Goal: Obtain resource: Obtain resource

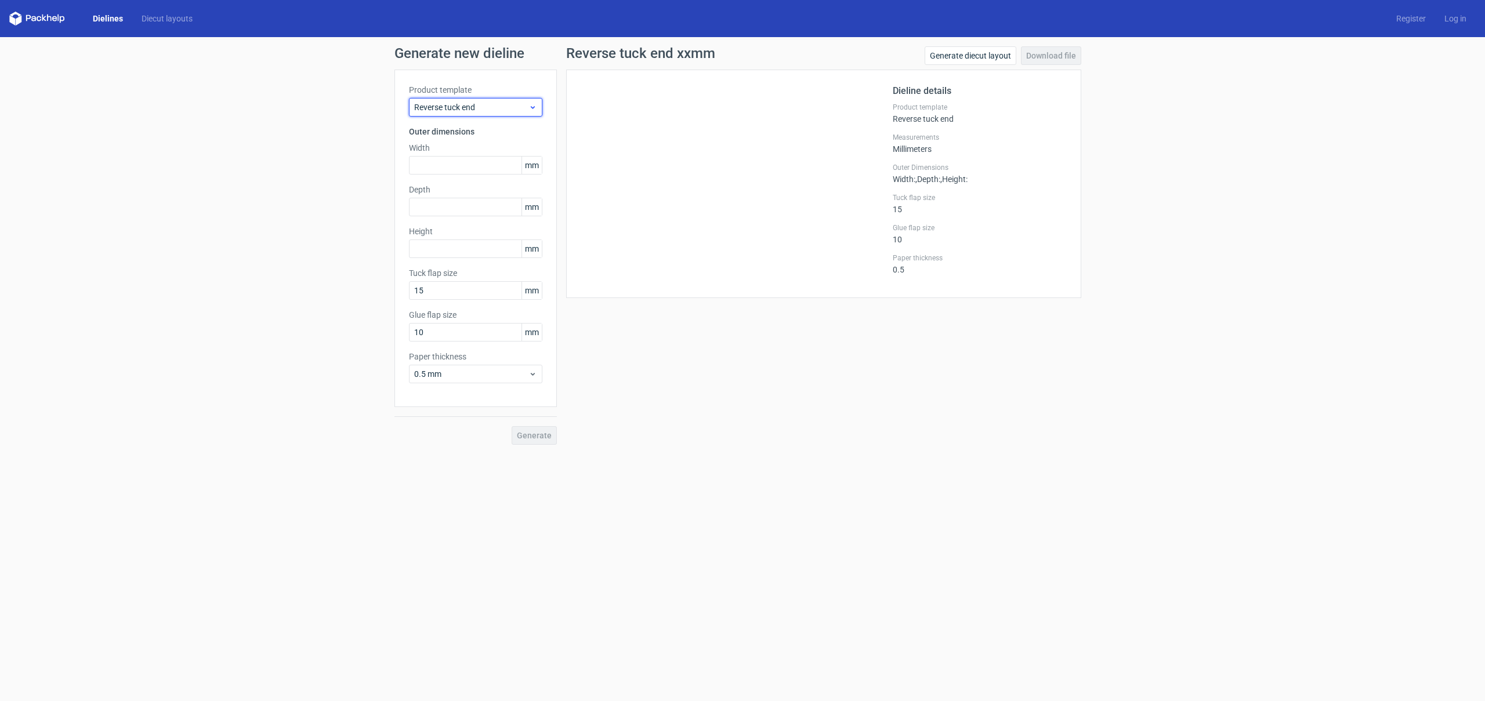
click at [530, 103] on icon at bounding box center [532, 107] width 9 height 9
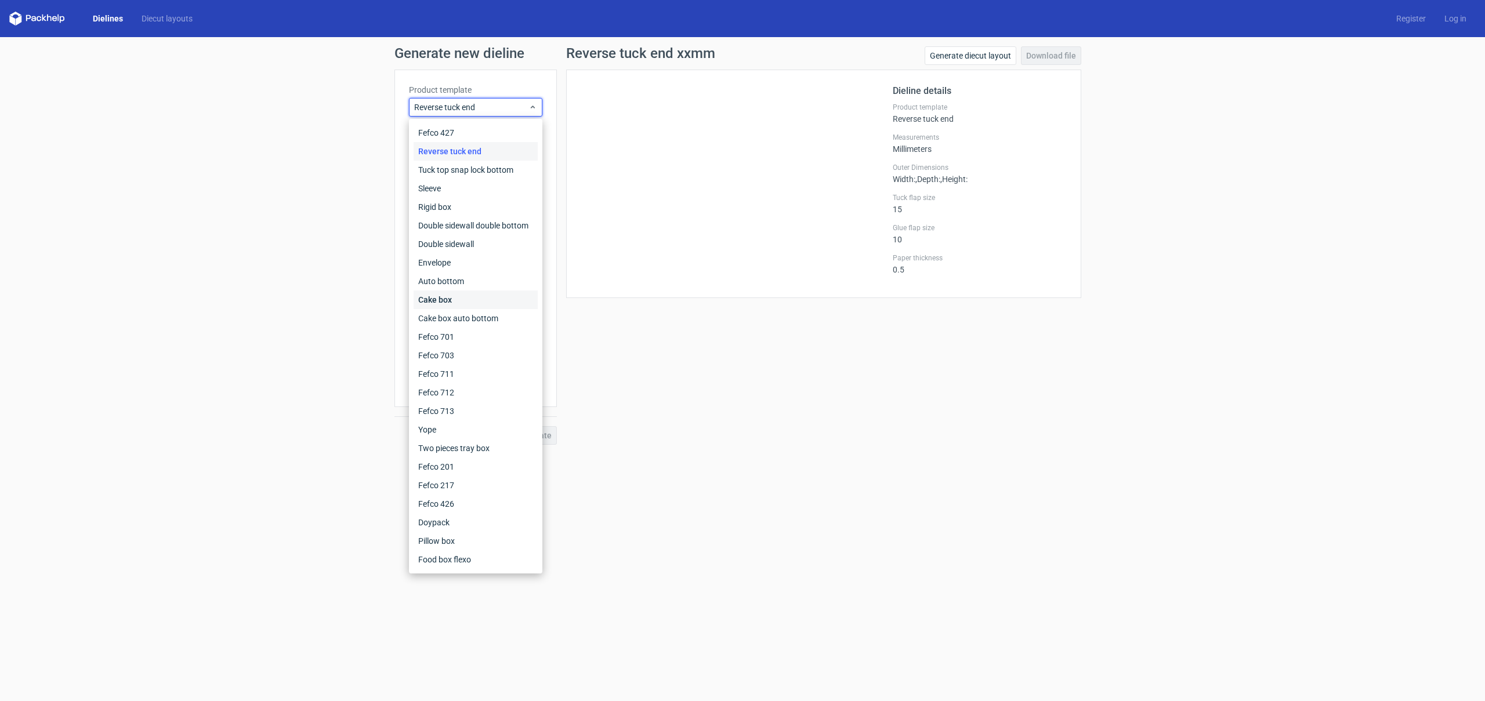
click at [493, 298] on div "Cake box" at bounding box center [476, 300] width 124 height 19
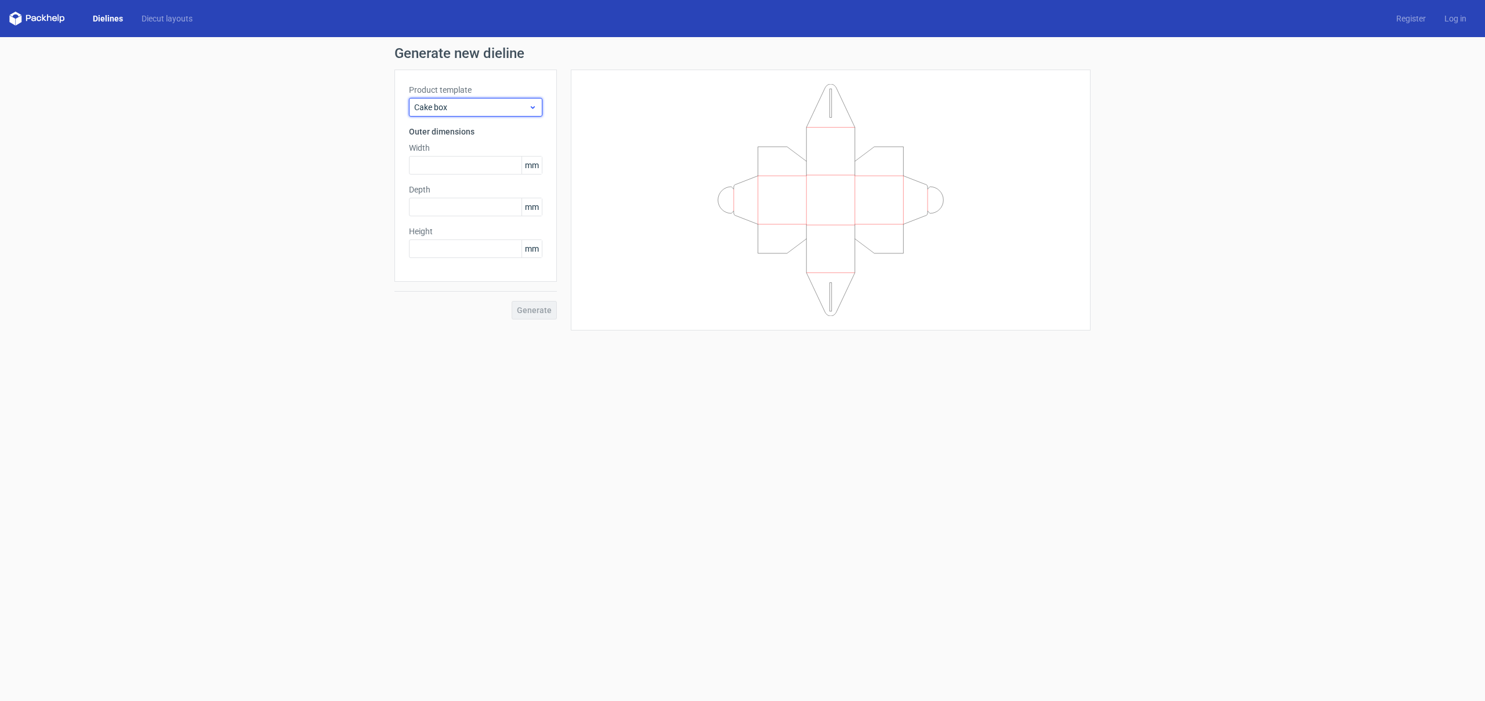
click at [537, 103] on icon at bounding box center [532, 107] width 9 height 9
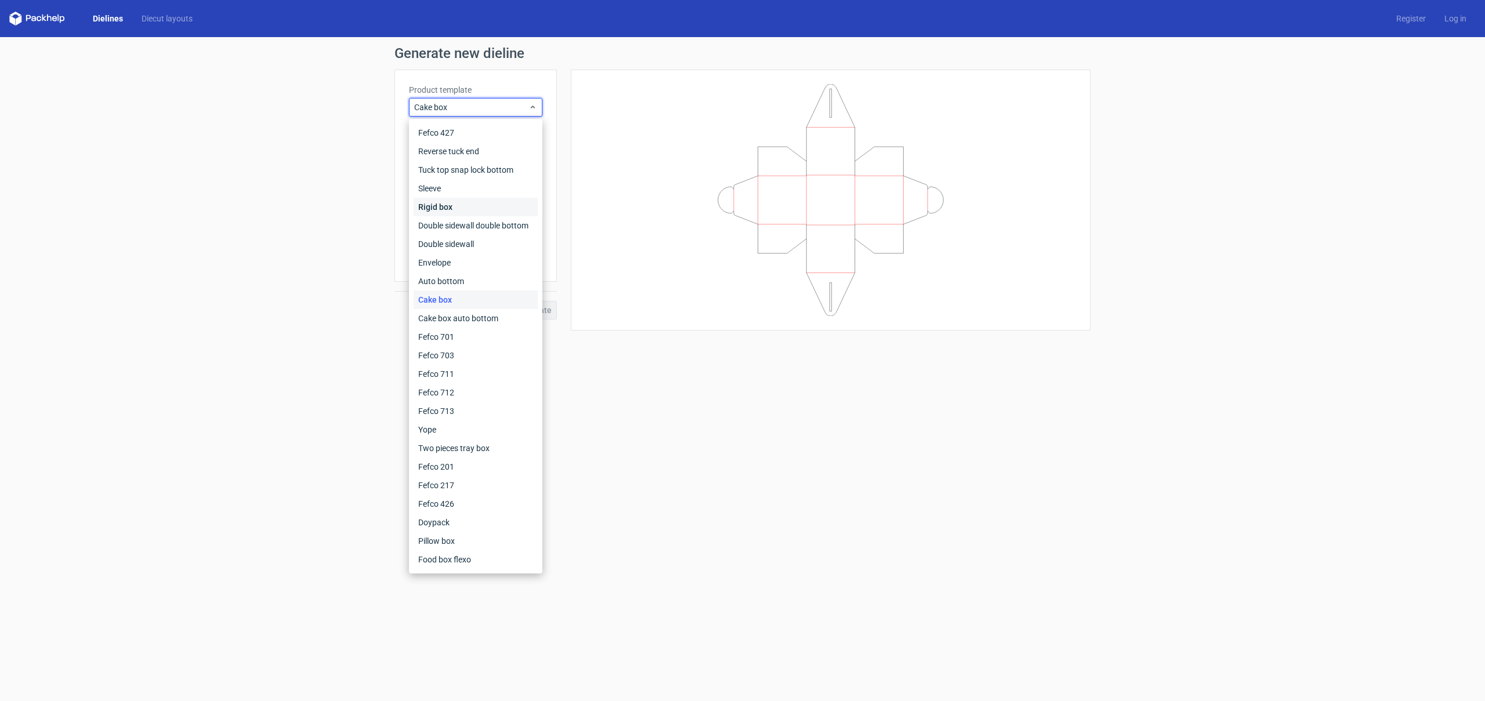
click at [520, 208] on div "Rigid box" at bounding box center [476, 207] width 124 height 19
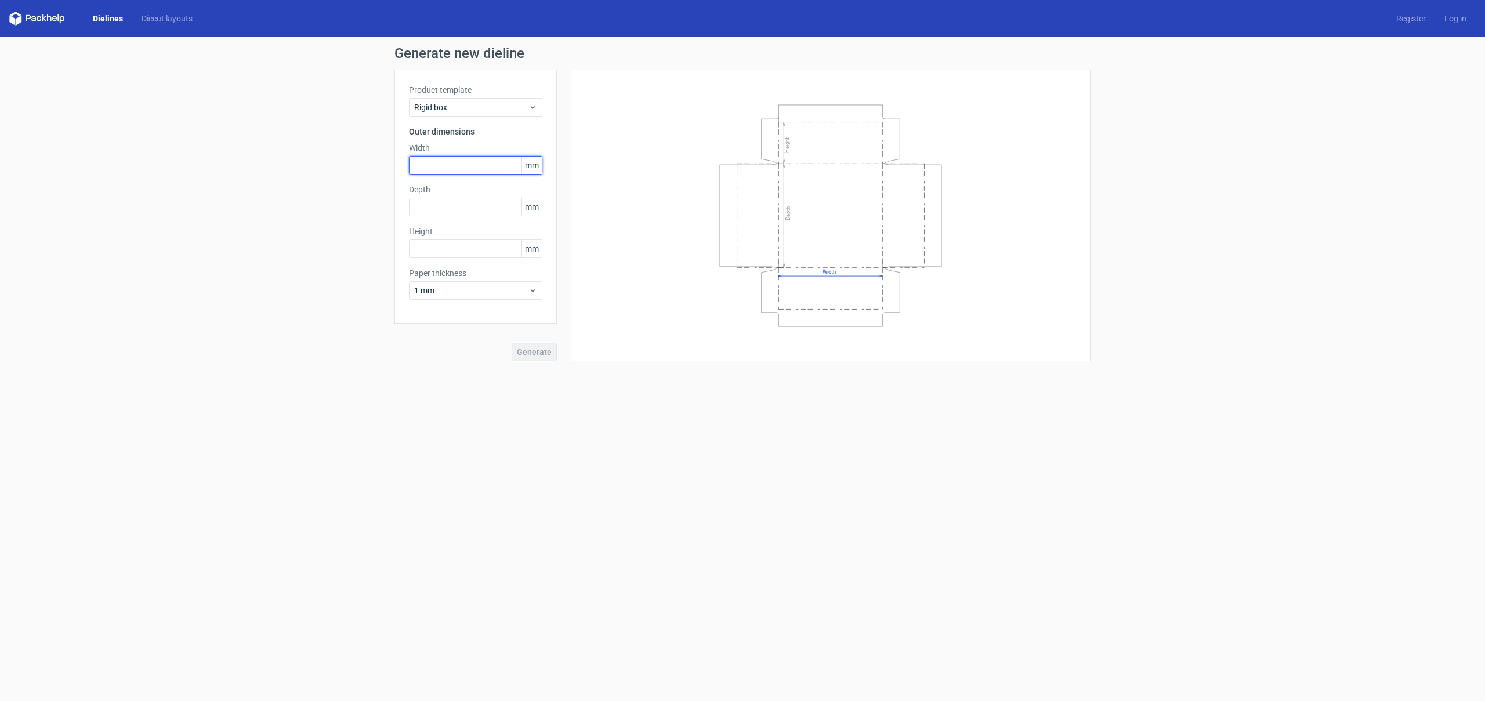
click at [460, 168] on input "text" at bounding box center [475, 165] width 133 height 19
click at [537, 163] on span "mm" at bounding box center [532, 165] width 20 height 17
click at [535, 171] on span "mm" at bounding box center [532, 165] width 20 height 17
click at [535, 168] on span "mm" at bounding box center [532, 165] width 20 height 17
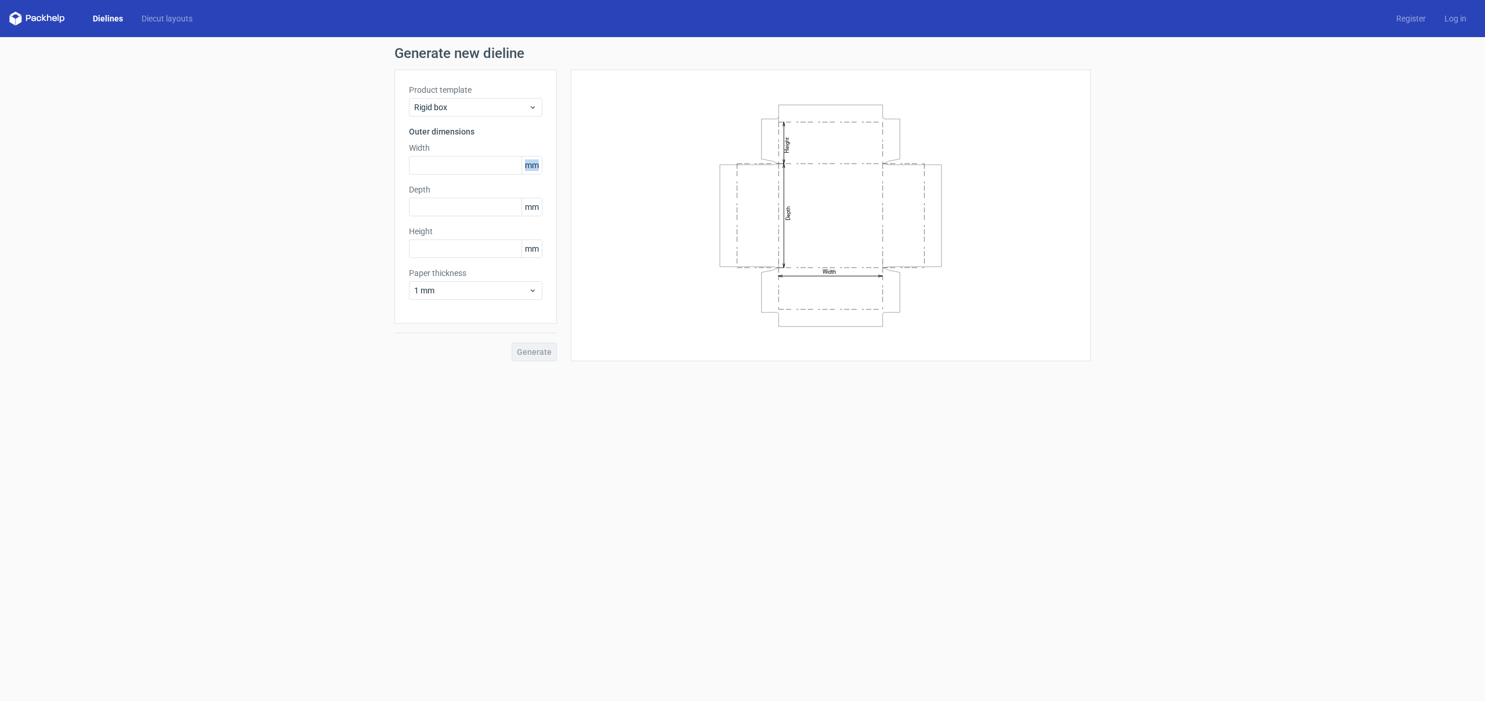
click at [535, 168] on span "mm" at bounding box center [532, 165] width 20 height 17
click at [534, 168] on span "mm" at bounding box center [532, 165] width 20 height 17
click at [605, 196] on div "Width Depth Height" at bounding box center [830, 215] width 491 height 263
click at [439, 162] on input "text" at bounding box center [475, 165] width 133 height 19
paste input "220"
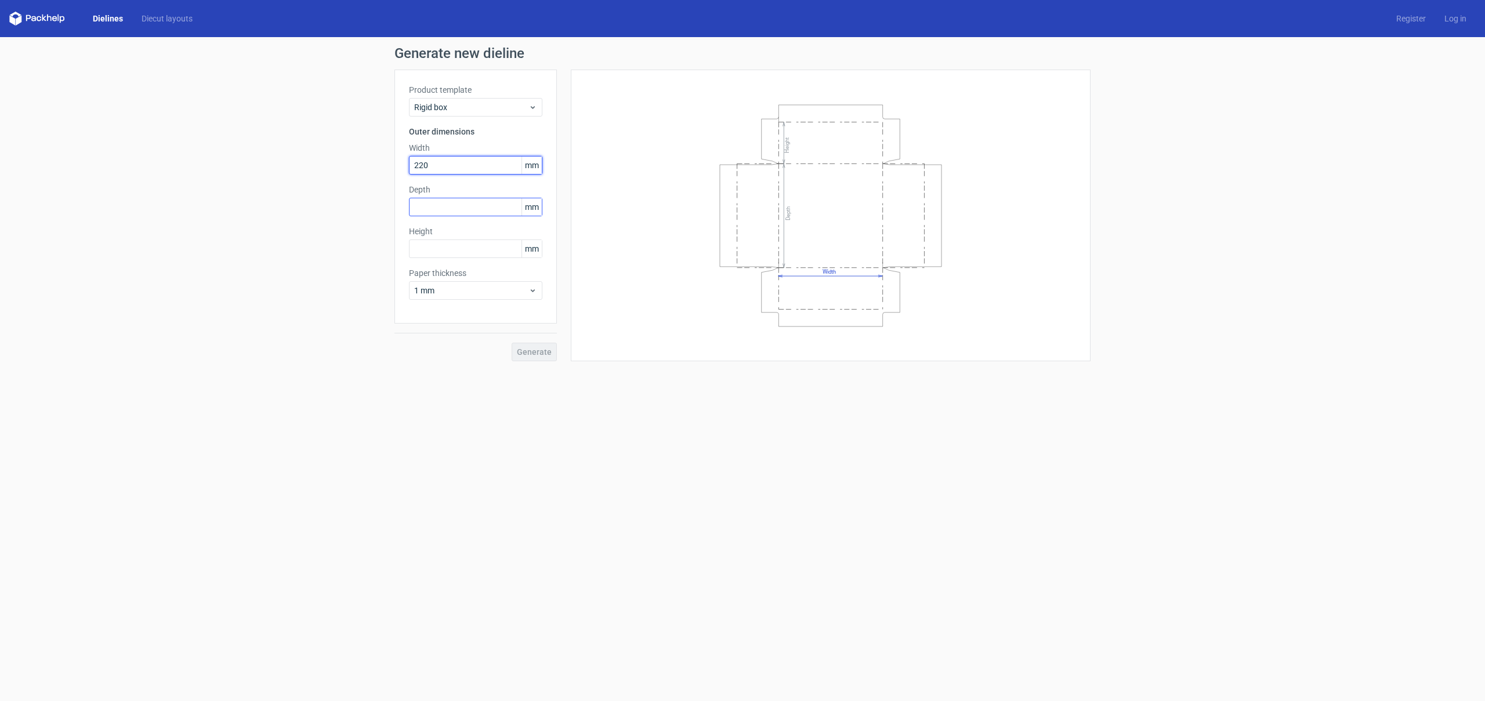
type input "220"
click at [449, 208] on input "text" at bounding box center [475, 207] width 133 height 19
paste input "60"
click at [440, 165] on input "220" at bounding box center [475, 165] width 133 height 19
click at [441, 209] on input "60" at bounding box center [475, 207] width 133 height 19
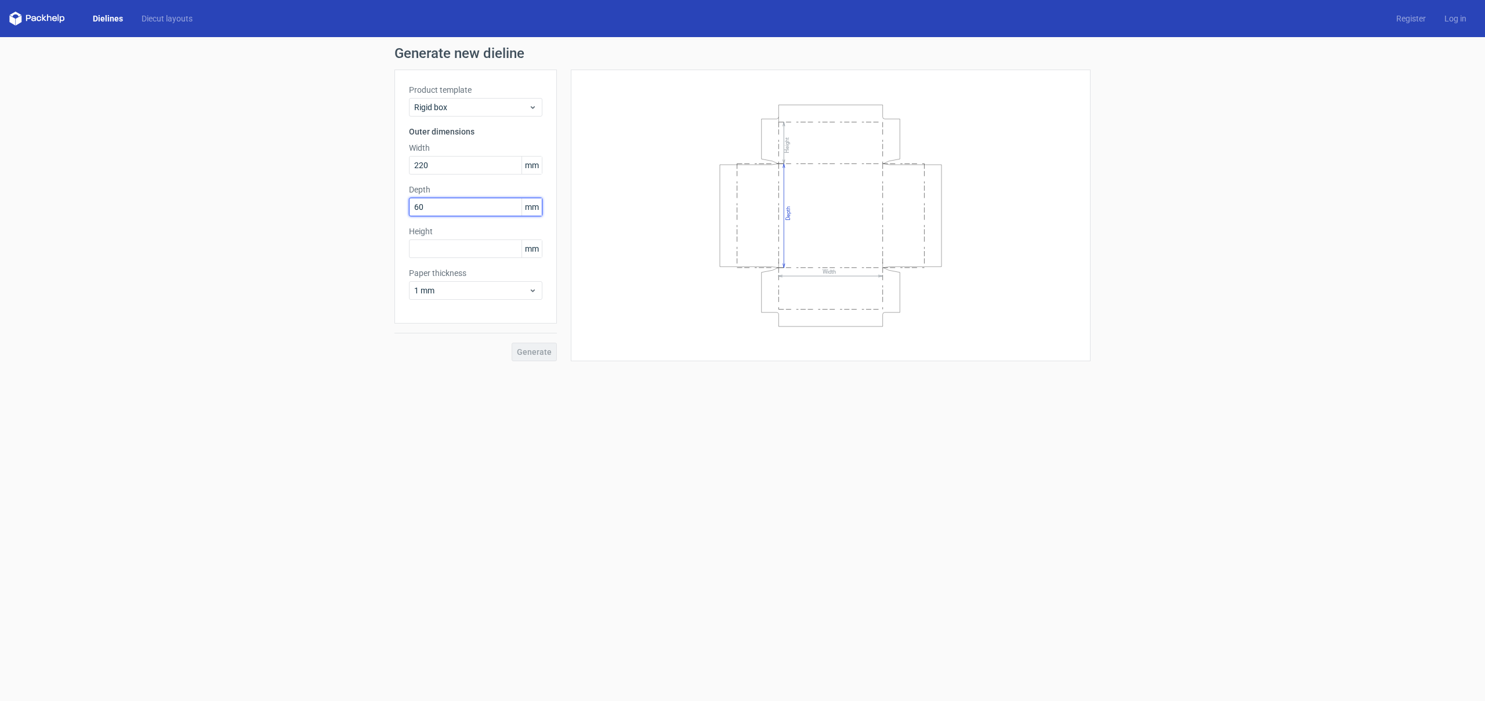
paste input "173"
type input "173"
click at [447, 241] on input "text" at bounding box center [475, 249] width 133 height 19
paste input "60"
type input "60"
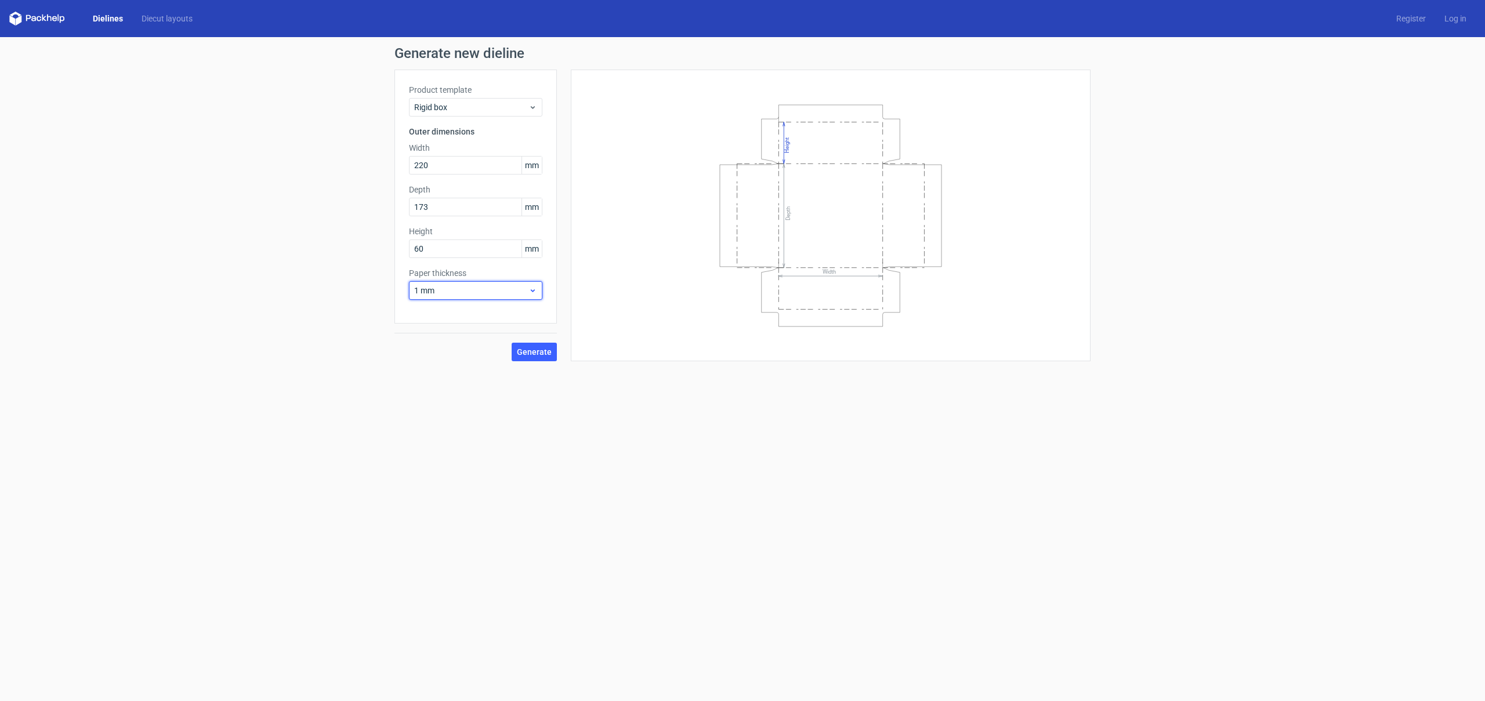
click at [535, 288] on icon at bounding box center [532, 290] width 9 height 9
click at [454, 397] on div "3 mm" at bounding box center [476, 390] width 124 height 19
click at [537, 357] on button "Generate" at bounding box center [534, 352] width 45 height 19
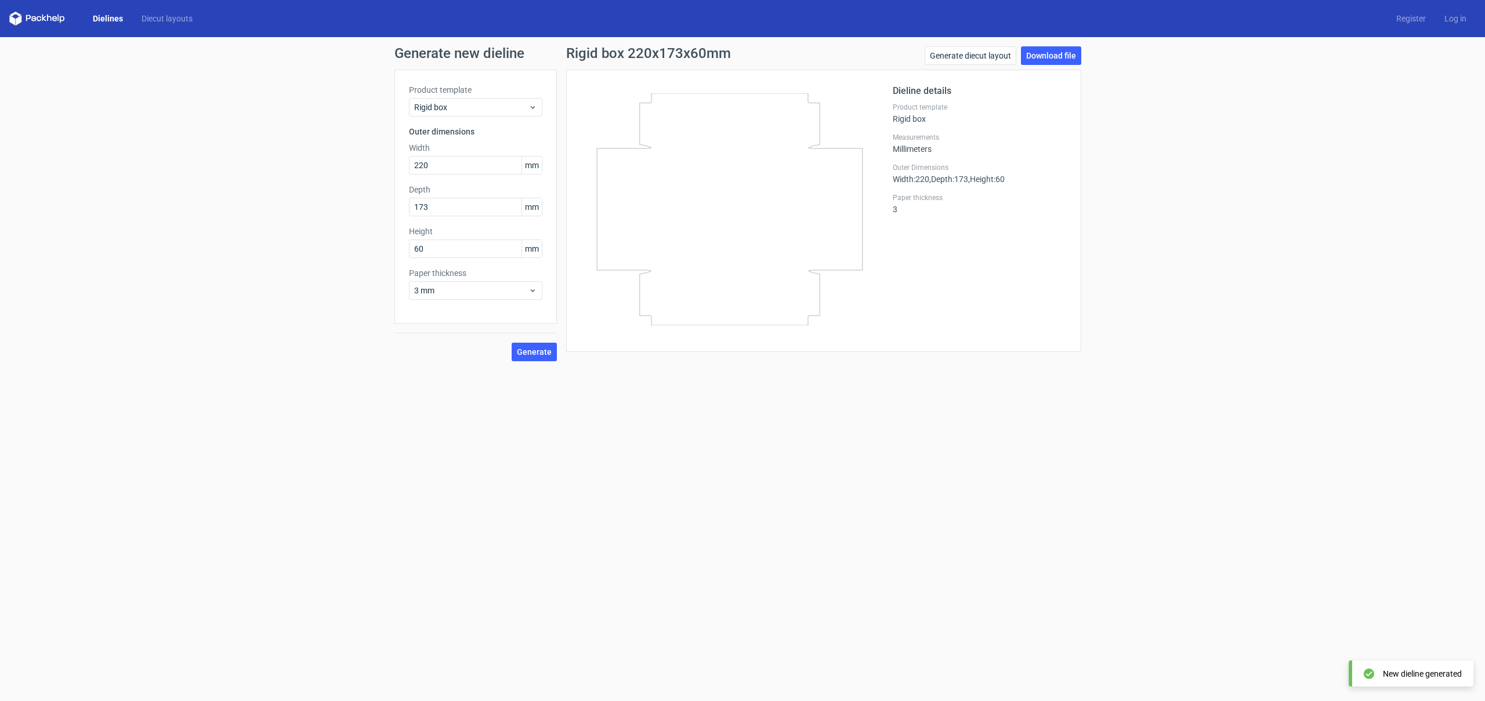
click at [664, 214] on icon at bounding box center [730, 209] width 280 height 232
click at [689, 160] on icon at bounding box center [730, 209] width 280 height 232
drag, startPoint x: 687, startPoint y: 89, endPoint x: 743, endPoint y: 176, distance: 103.6
click at [743, 176] on div at bounding box center [737, 211] width 312 height 254
click at [541, 102] on div "Rigid box" at bounding box center [475, 107] width 133 height 19
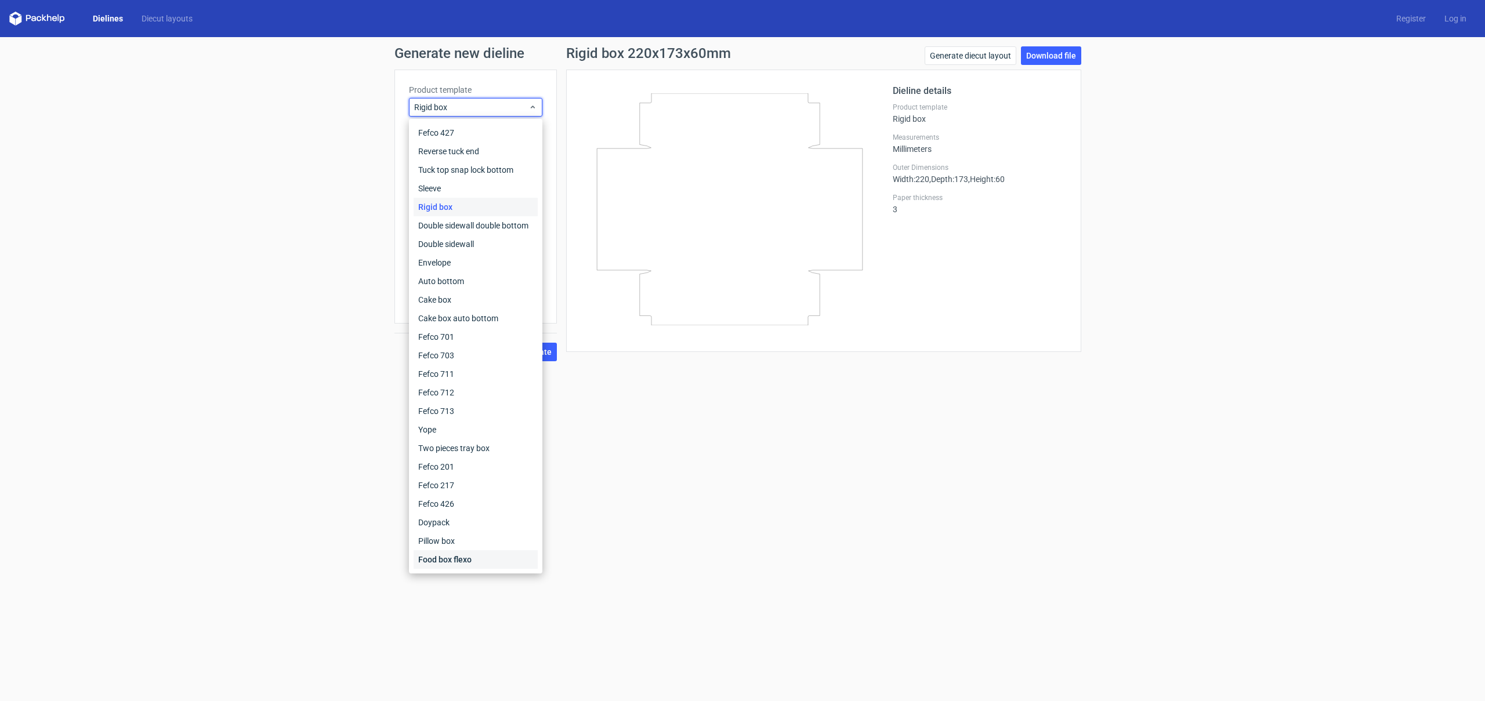
click at [480, 559] on div "Food box flexo" at bounding box center [476, 560] width 124 height 19
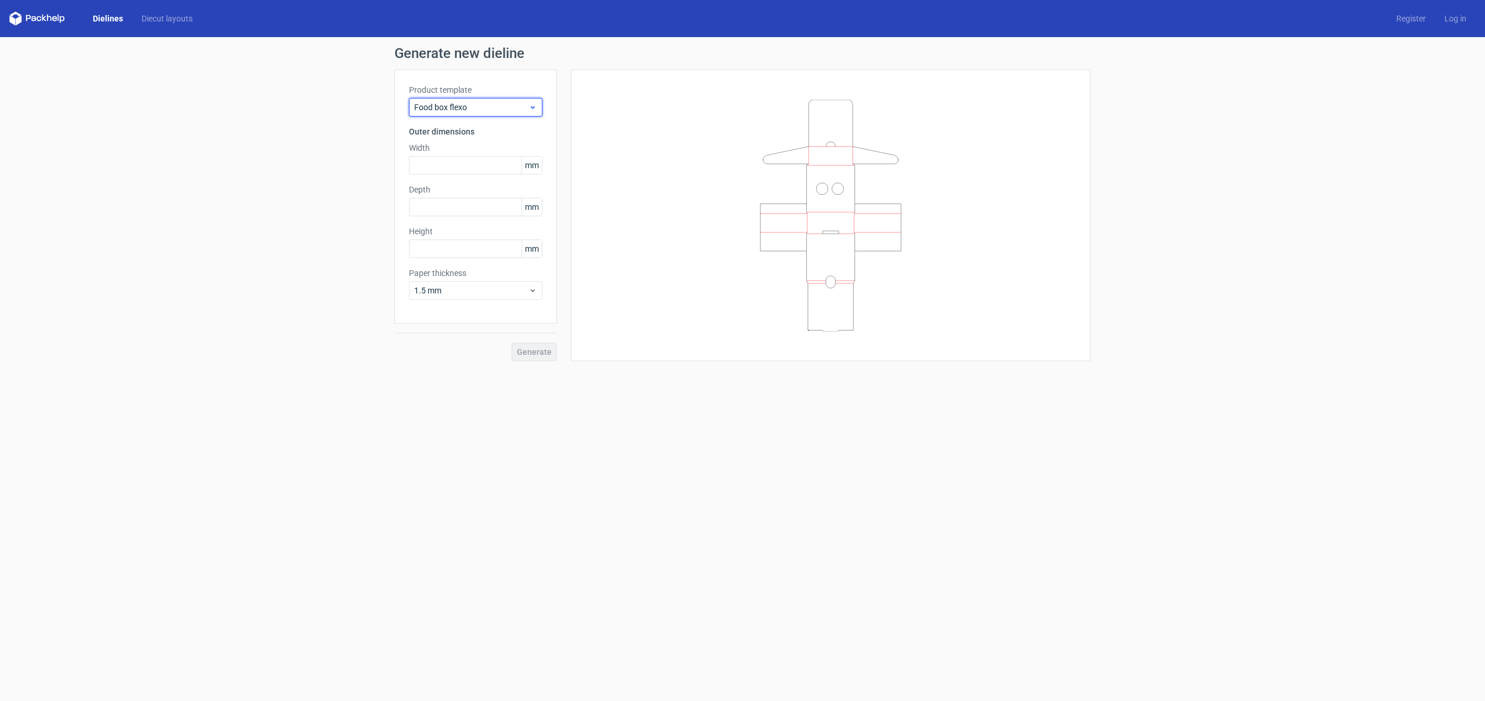
click at [533, 110] on icon at bounding box center [532, 107] width 9 height 9
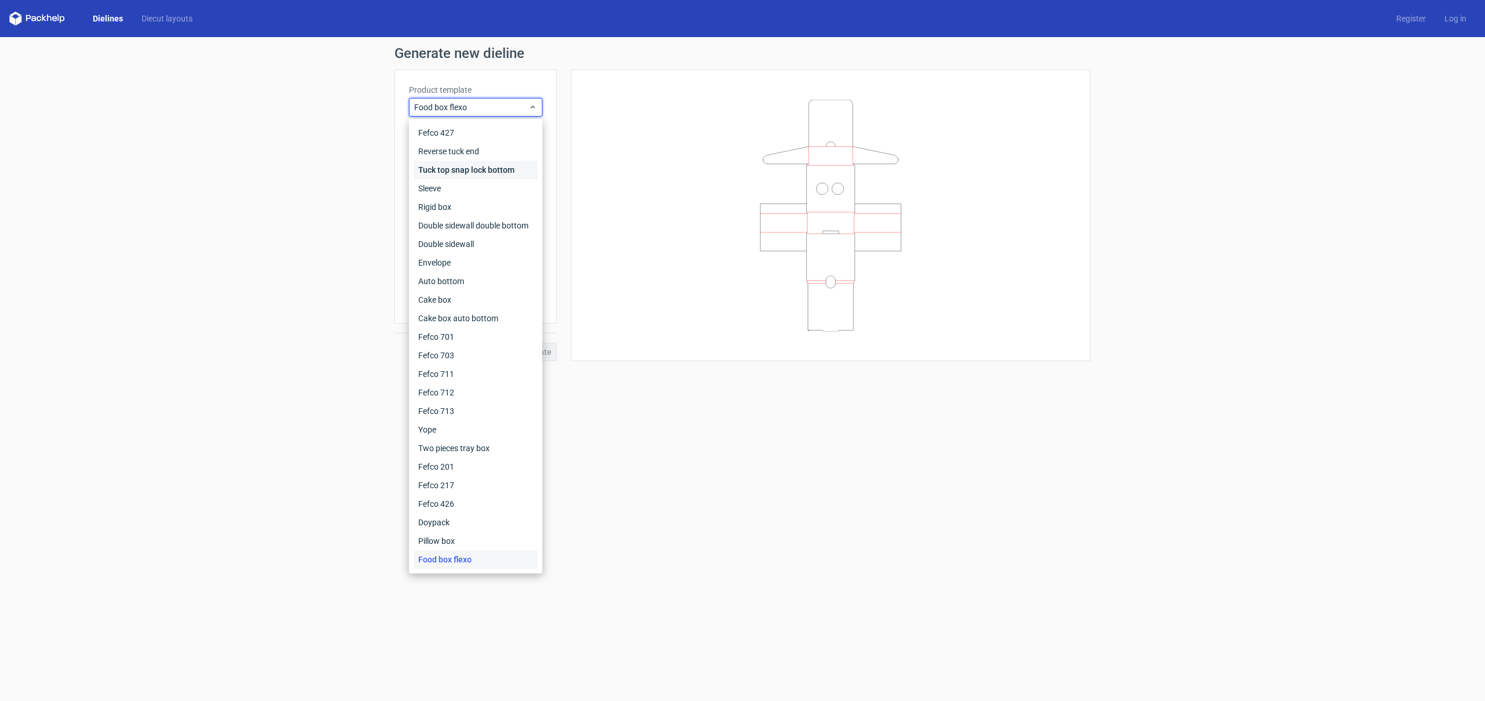
click at [517, 167] on div "Tuck top snap lock bottom" at bounding box center [476, 170] width 124 height 19
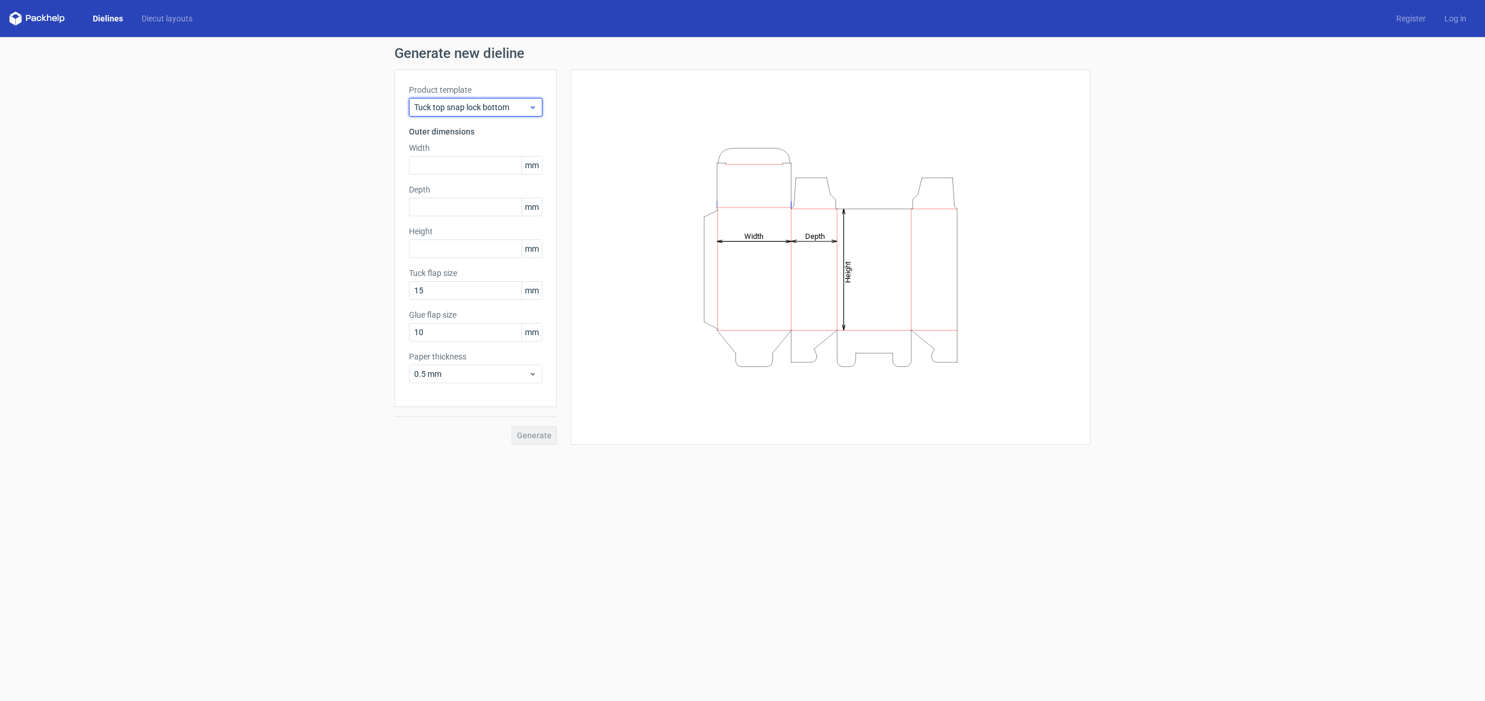
click at [522, 108] on span "Tuck top snap lock bottom" at bounding box center [471, 108] width 114 height 12
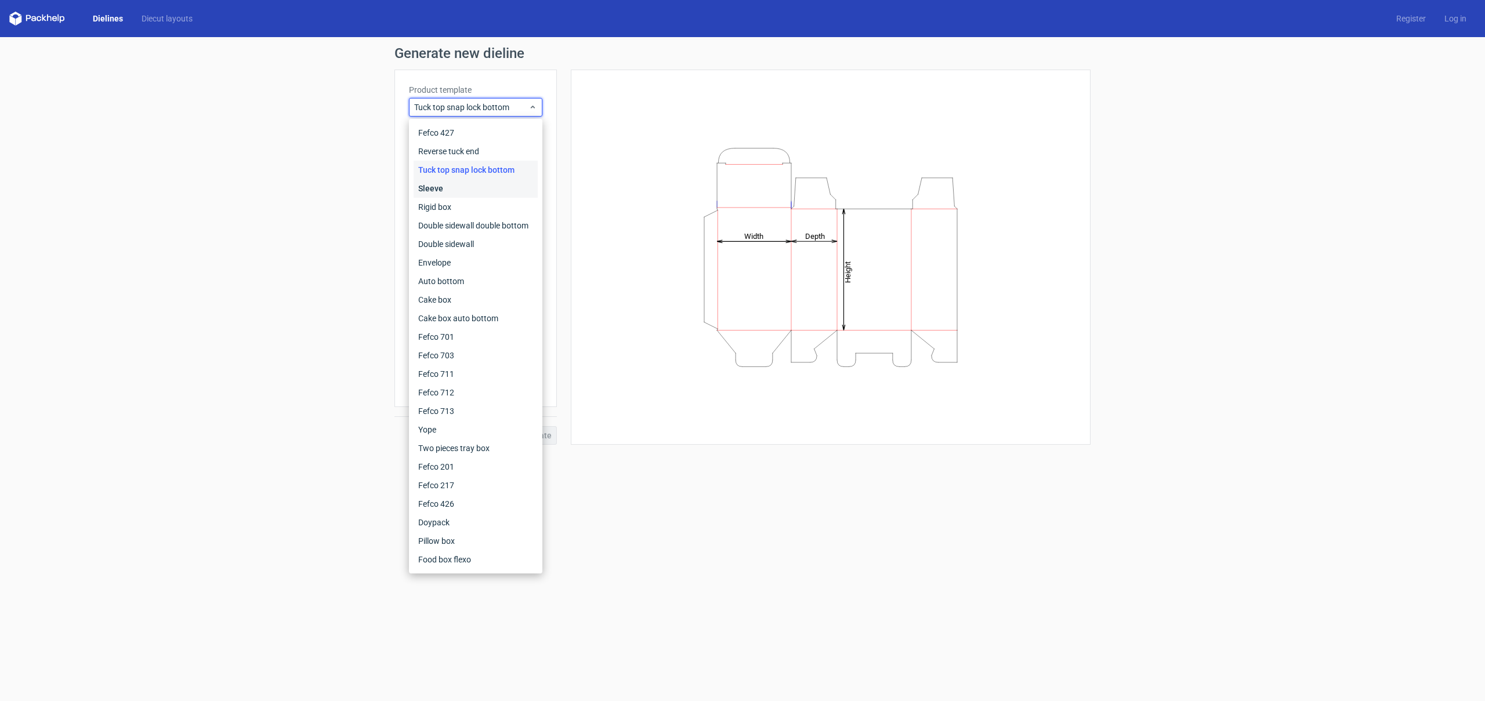
click at [519, 186] on div "Sleeve" at bounding box center [476, 188] width 124 height 19
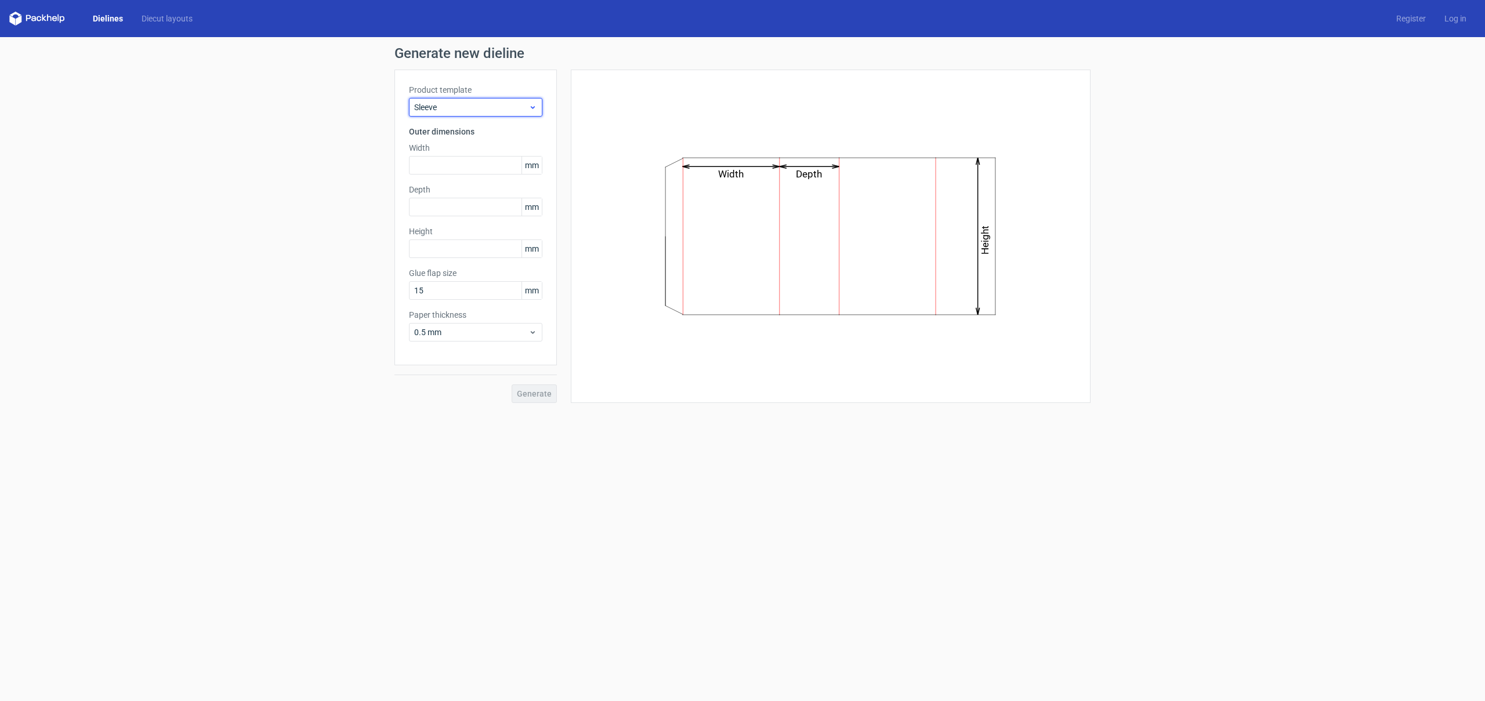
click at [525, 105] on span "Sleeve" at bounding box center [471, 108] width 114 height 12
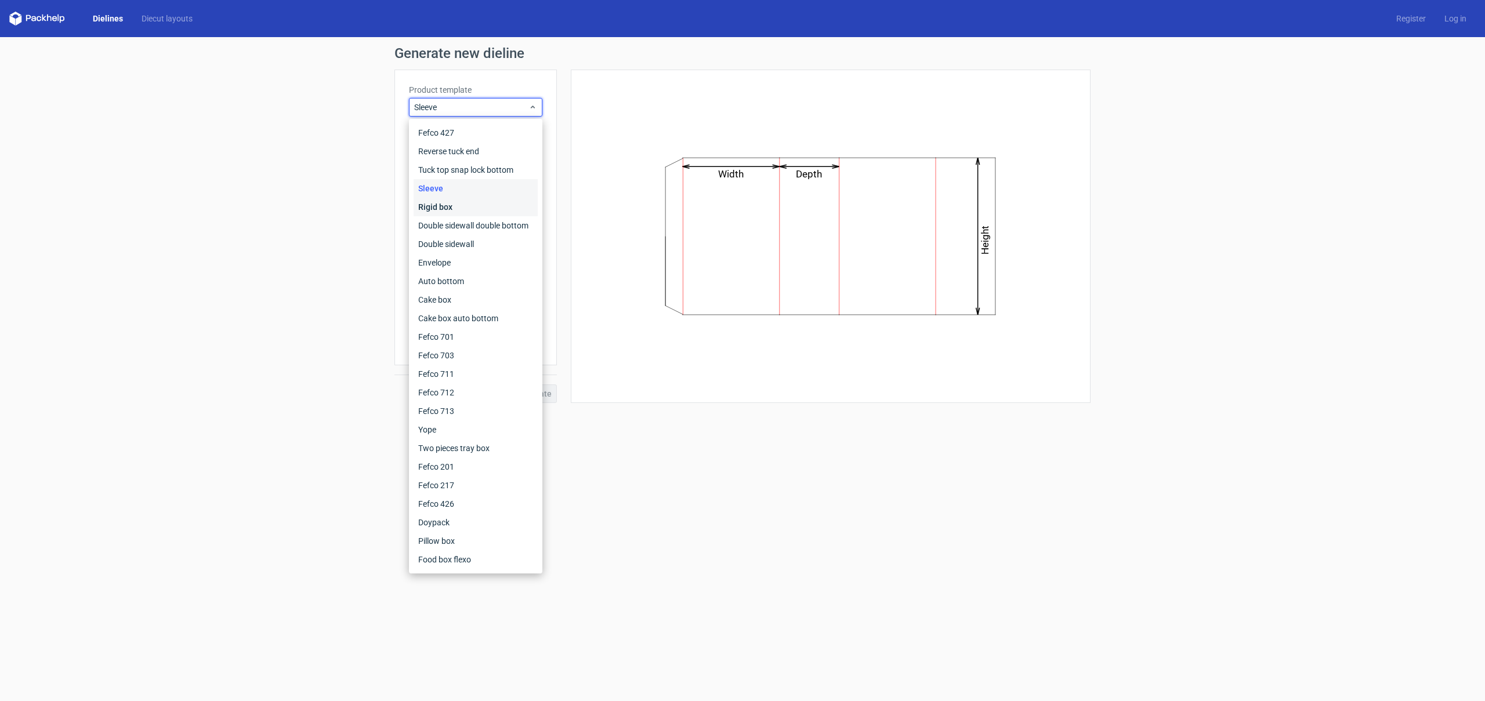
click at [519, 206] on div "Rigid box" at bounding box center [476, 207] width 124 height 19
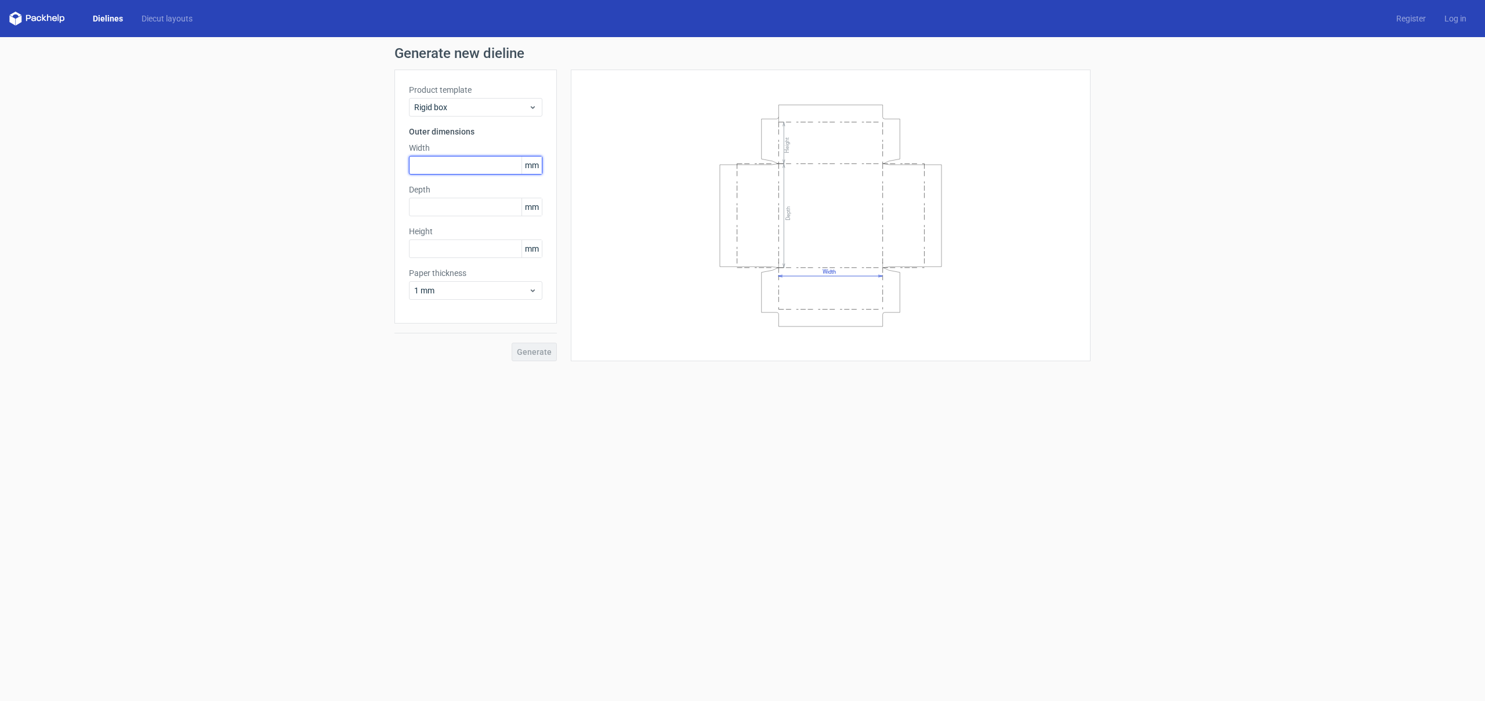
click at [471, 168] on input "text" at bounding box center [475, 165] width 133 height 19
click at [531, 287] on icon at bounding box center [532, 290] width 9 height 9
click at [515, 389] on div "3 mm" at bounding box center [476, 390] width 124 height 19
click at [464, 251] on input "text" at bounding box center [475, 249] width 133 height 19
click at [458, 247] on input "text" at bounding box center [475, 249] width 133 height 19
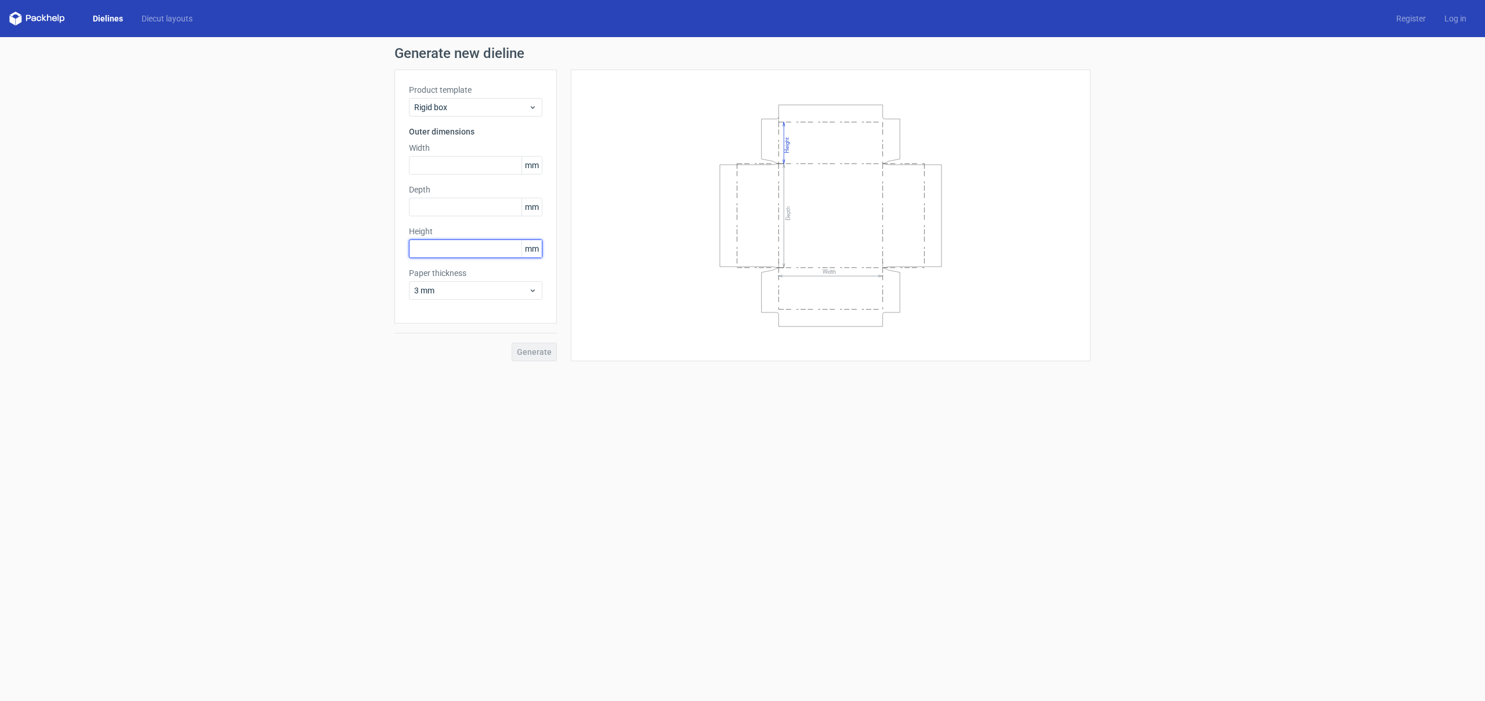
paste input "60"
type input "60"
click at [455, 211] on input "text" at bounding box center [475, 207] width 133 height 19
click at [437, 214] on input "text" at bounding box center [475, 207] width 133 height 19
paste input "173"
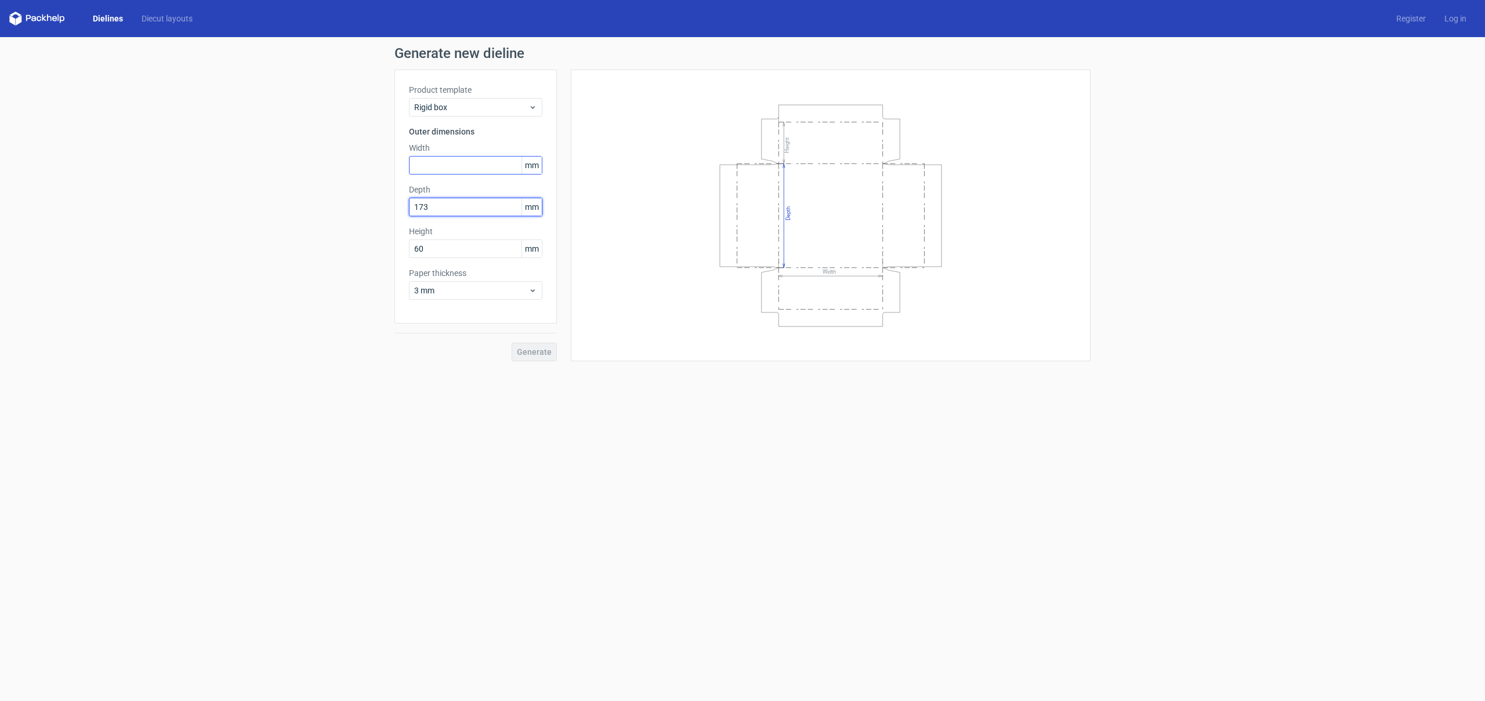
type input "173"
click at [454, 165] on input "text" at bounding box center [475, 165] width 133 height 19
click at [466, 169] on input "text" at bounding box center [475, 165] width 133 height 19
paste input "220"
click at [609, 382] on form "Generate new dieline Product template Rigid box Outer dimensions Width 220 mm D…" at bounding box center [742, 369] width 1485 height 664
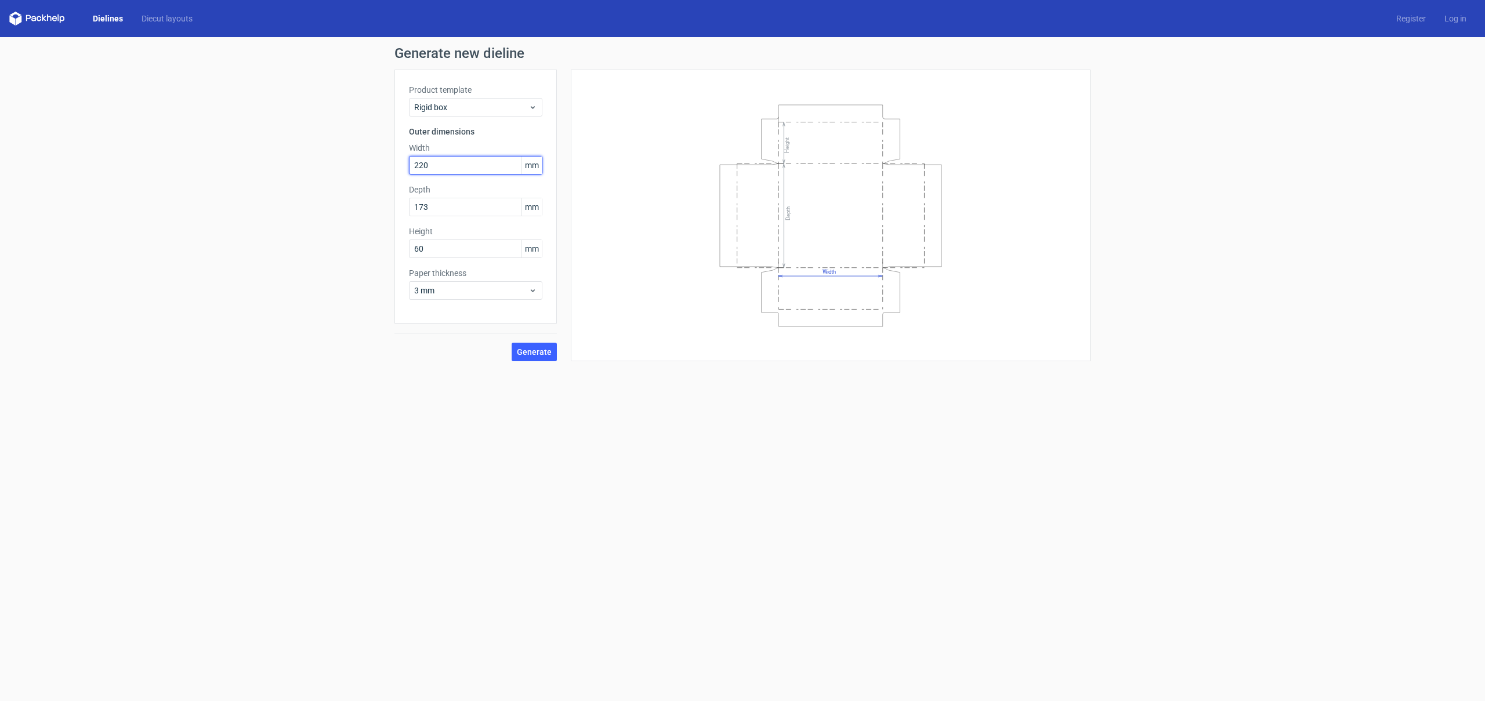
click at [445, 163] on input "220" at bounding box center [475, 165] width 133 height 19
click at [457, 206] on div "Depth 173 mm" at bounding box center [475, 220] width 133 height 32
click at [451, 167] on input "20" at bounding box center [475, 165] width 133 height 19
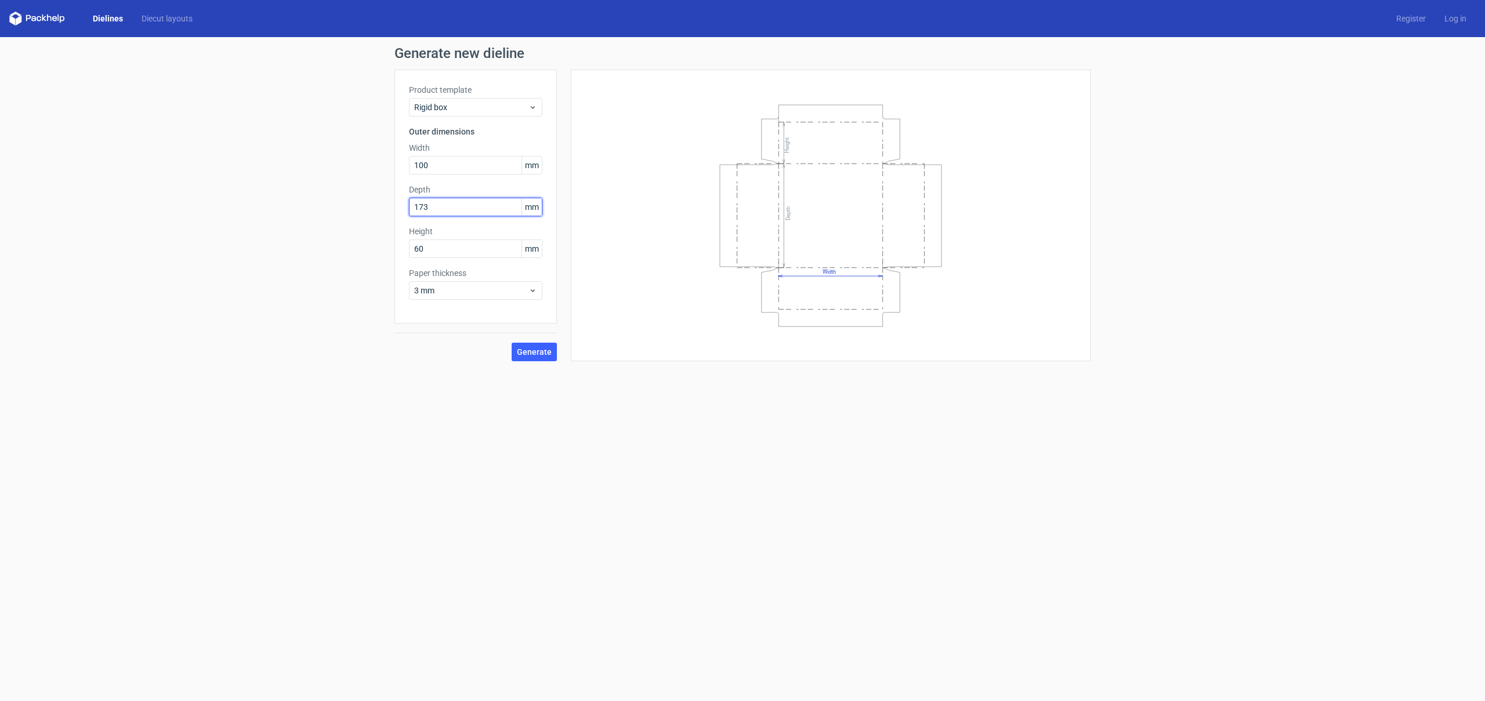
click at [452, 205] on input "173" at bounding box center [475, 207] width 133 height 19
click at [451, 166] on input "100" at bounding box center [475, 165] width 133 height 19
paste input "22"
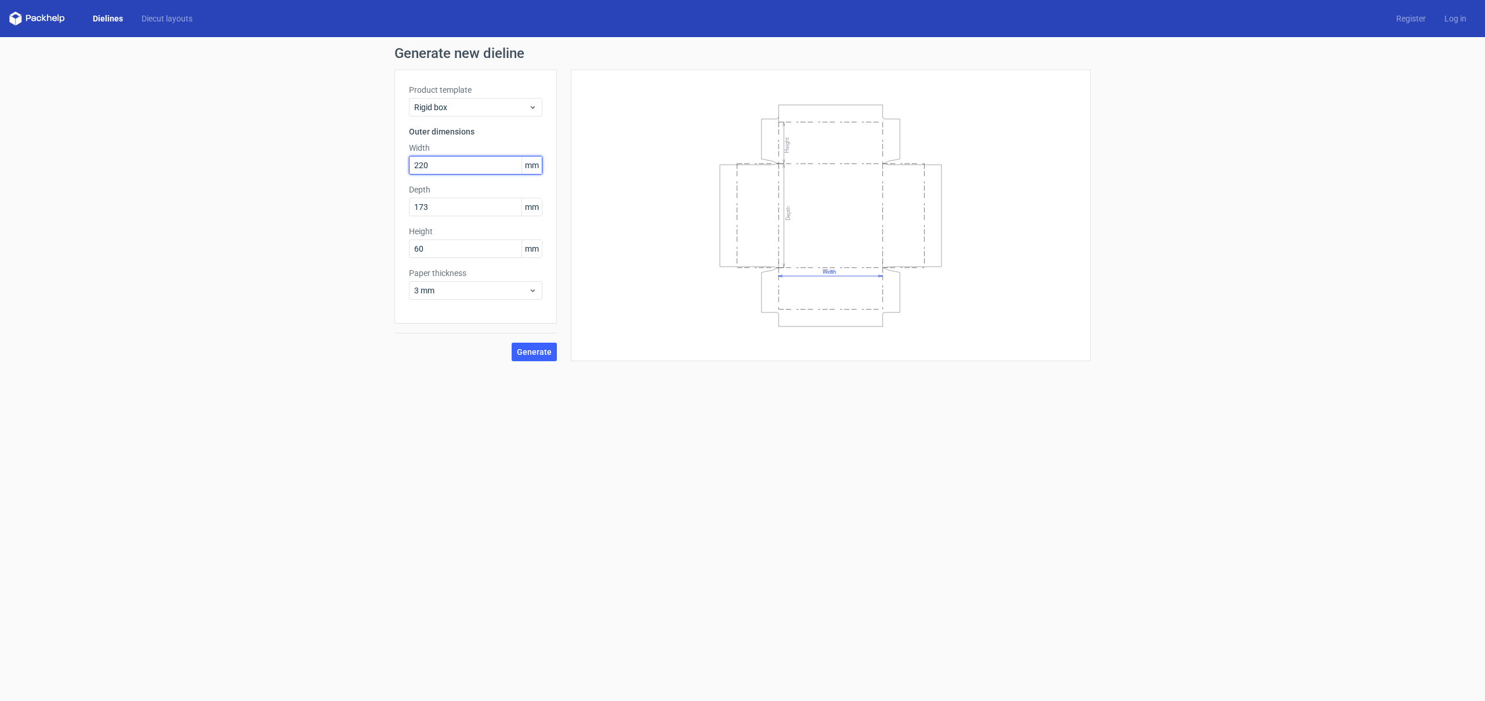
type input "220"
click at [463, 197] on div "Depth 173 mm" at bounding box center [475, 200] width 133 height 32
click at [463, 201] on input "173" at bounding box center [475, 207] width 133 height 19
click at [546, 349] on span "Generate" at bounding box center [534, 352] width 35 height 8
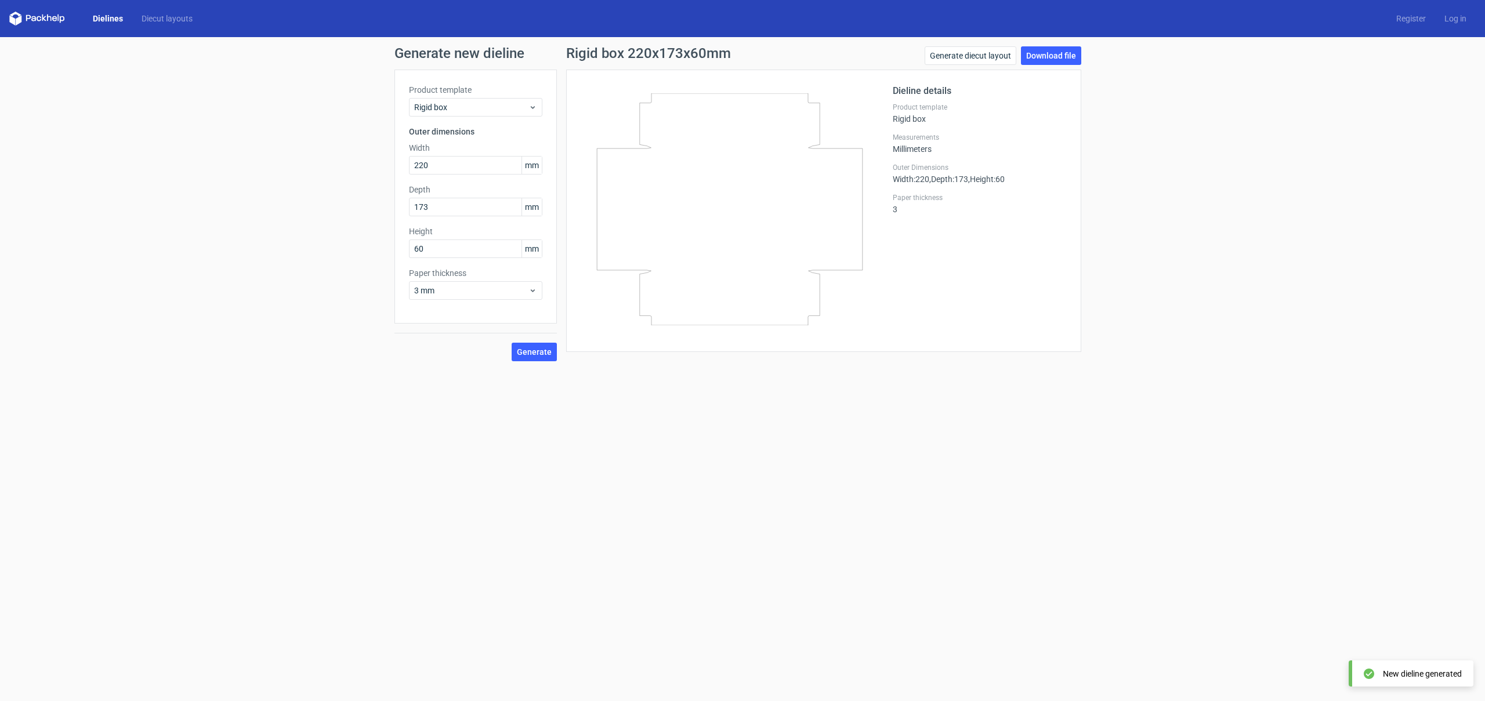
click at [683, 165] on icon at bounding box center [730, 209] width 280 height 232
click at [966, 61] on link "Generate diecut layout" at bounding box center [971, 55] width 92 height 19
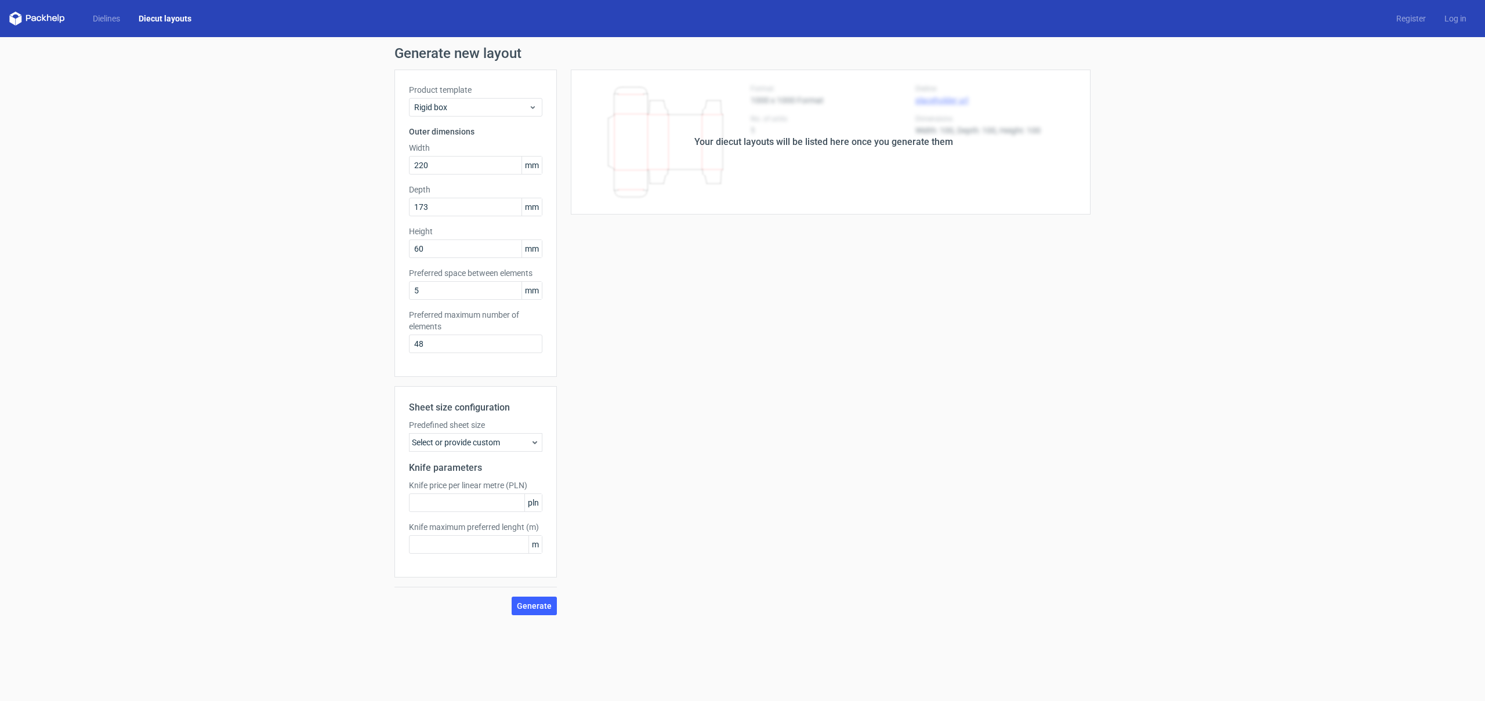
click at [530, 441] on icon at bounding box center [534, 442] width 9 height 9
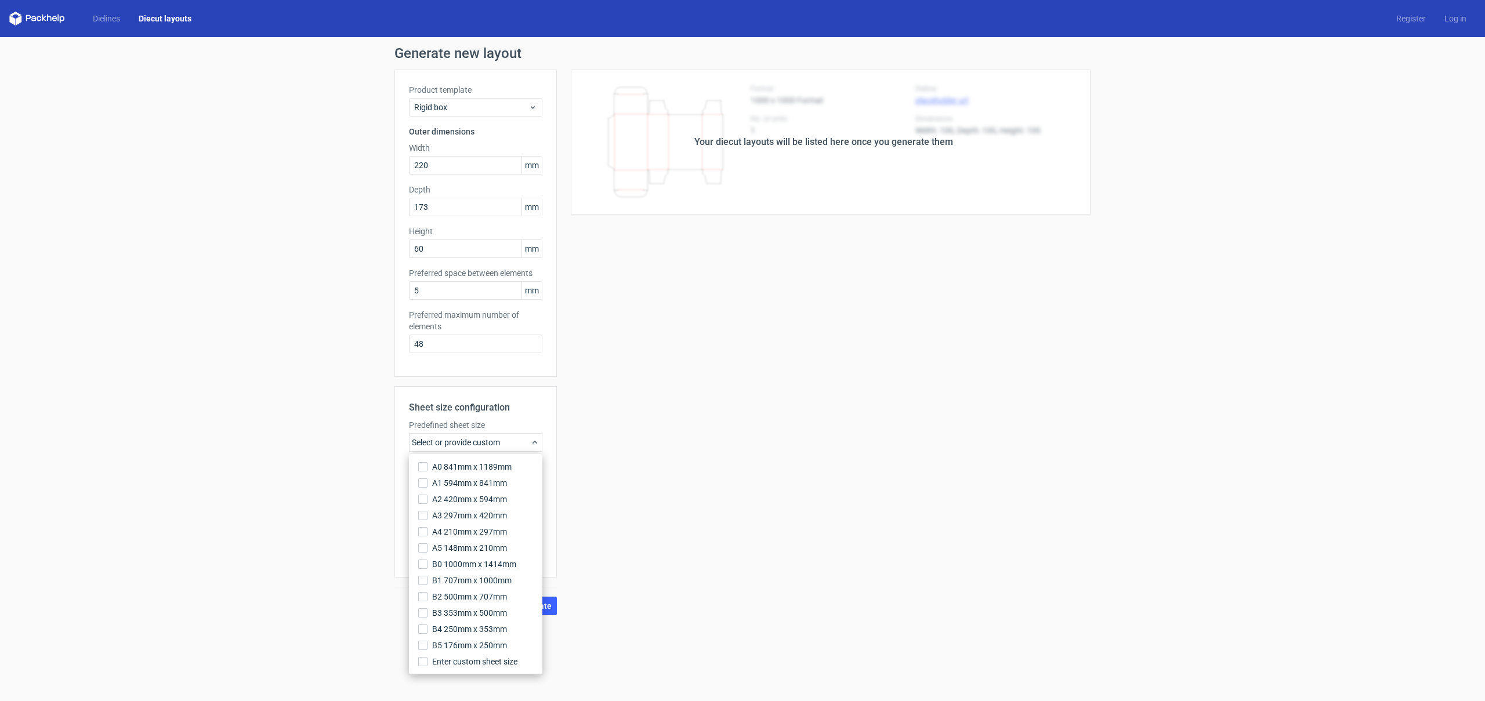
click at [530, 441] on icon at bounding box center [534, 442] width 9 height 9
click at [611, 490] on div "Your diecut layouts will be listed here once you generate them Height Depth Wid…" at bounding box center [824, 343] width 534 height 546
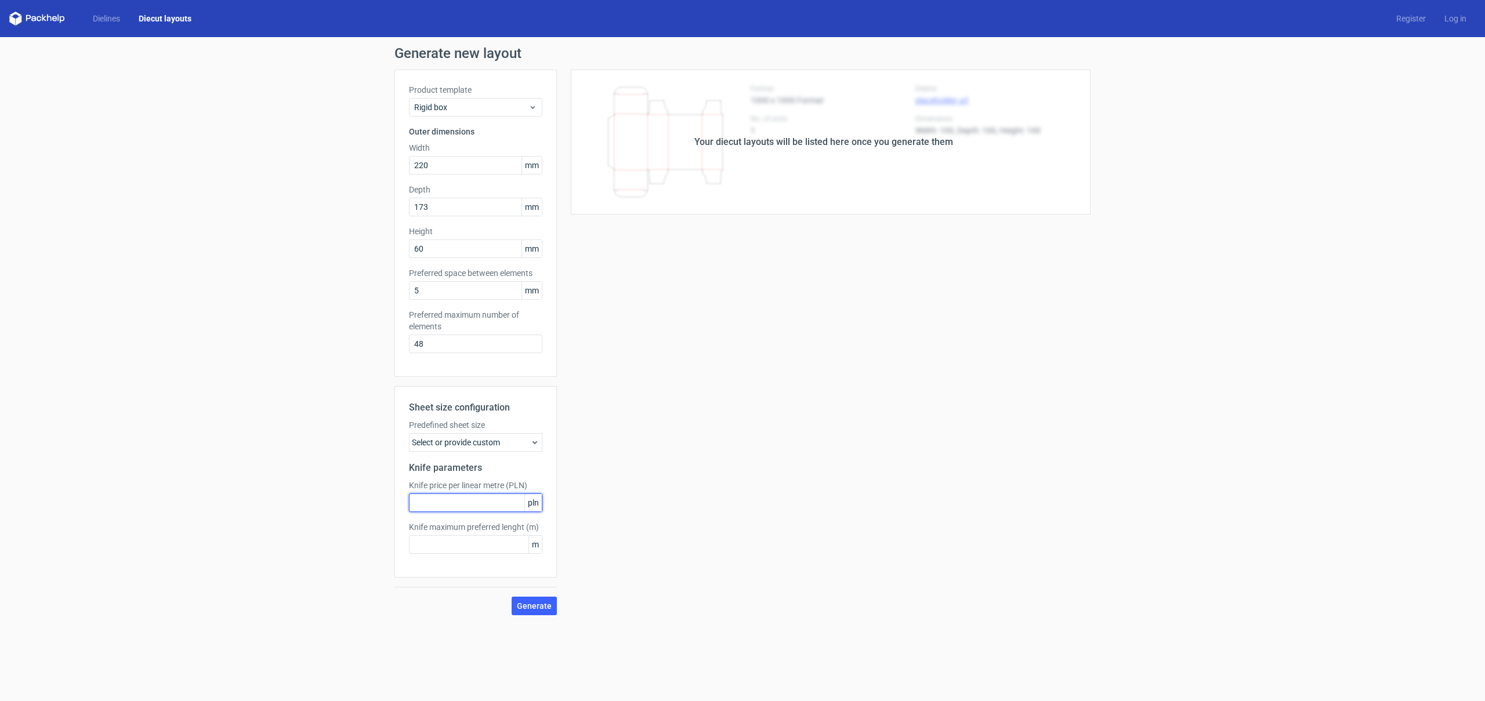
click at [459, 512] on input "text" at bounding box center [475, 503] width 133 height 19
click at [541, 609] on span "Generate" at bounding box center [534, 606] width 35 height 8
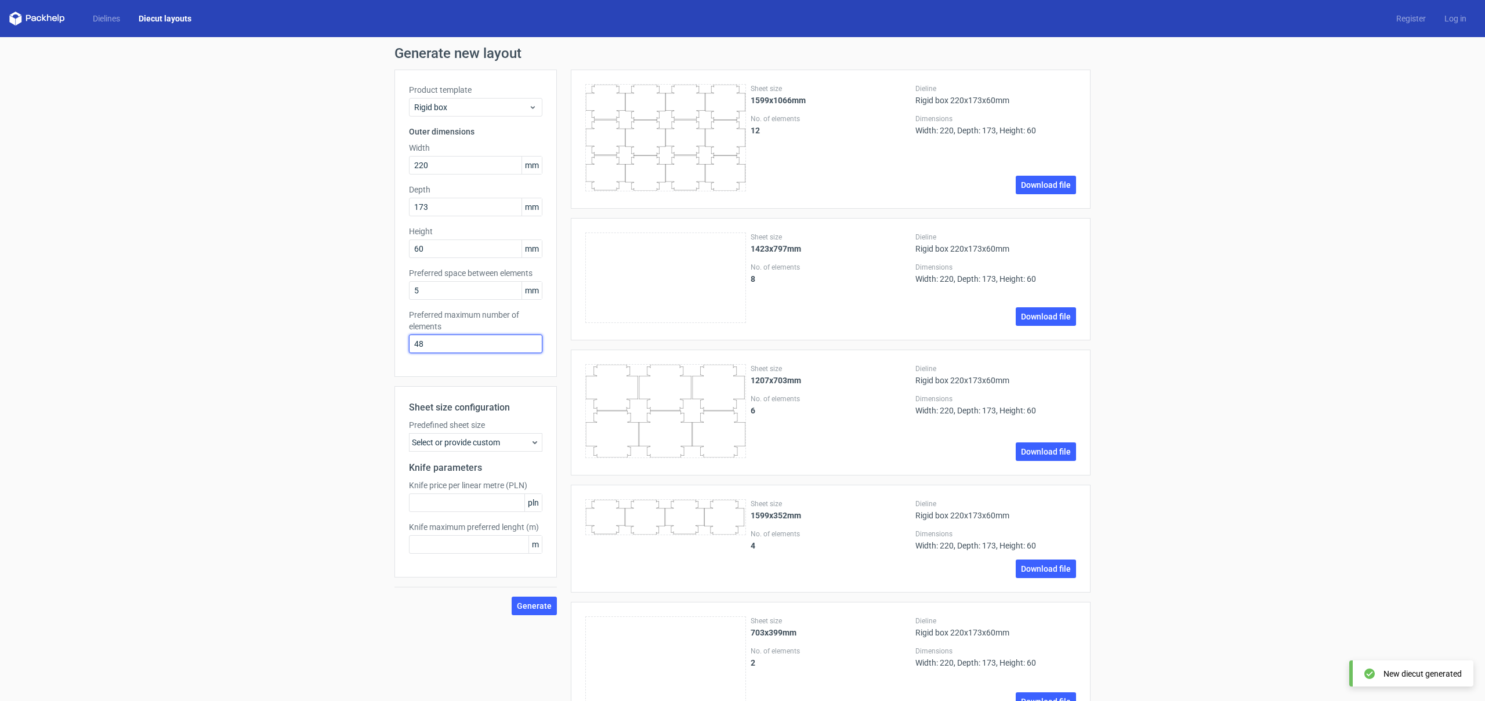
click at [462, 345] on input "48" at bounding box center [475, 344] width 133 height 19
type input "1"
click at [539, 332] on div "Product template Rigid box Outer dimensions Width 220 mm Depth 173 mm Height 60…" at bounding box center [475, 223] width 162 height 307
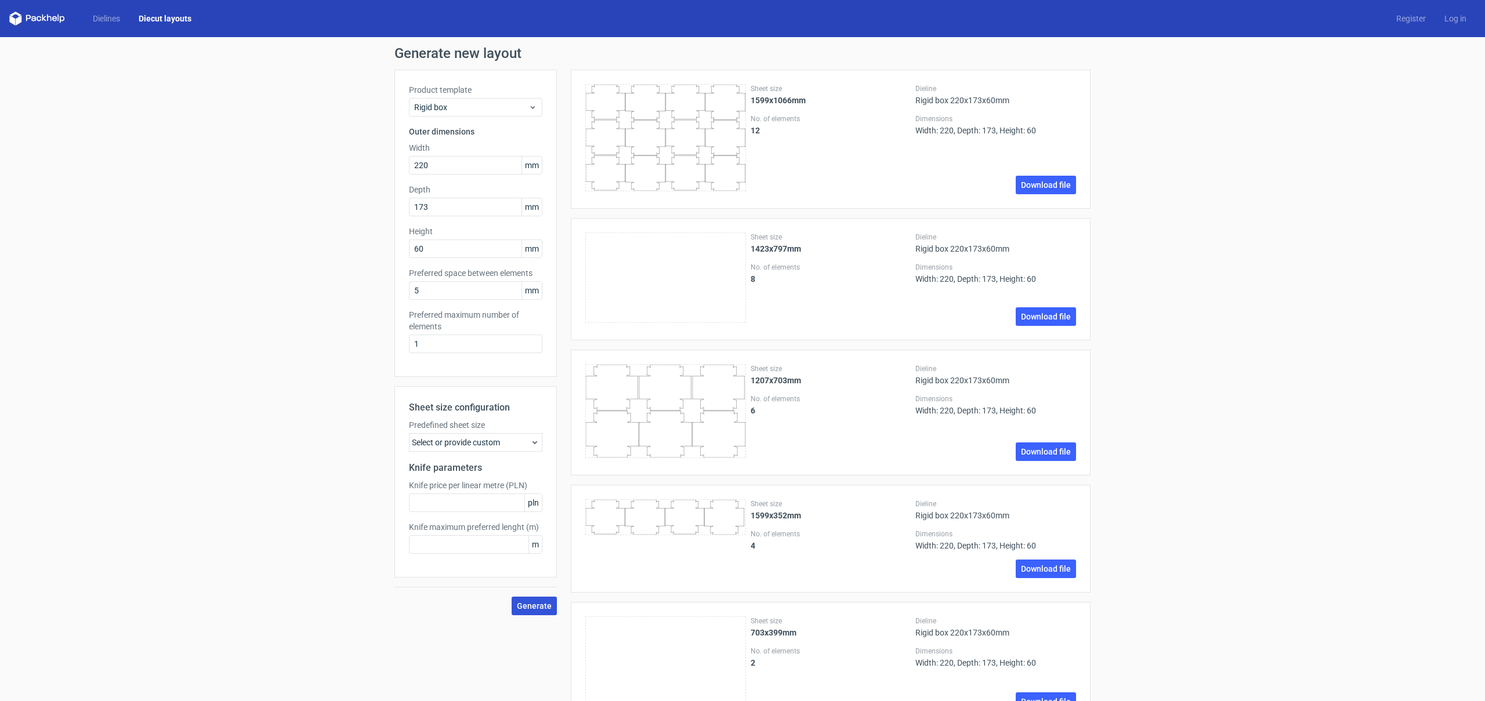
click at [529, 610] on span "Generate" at bounding box center [534, 606] width 35 height 8
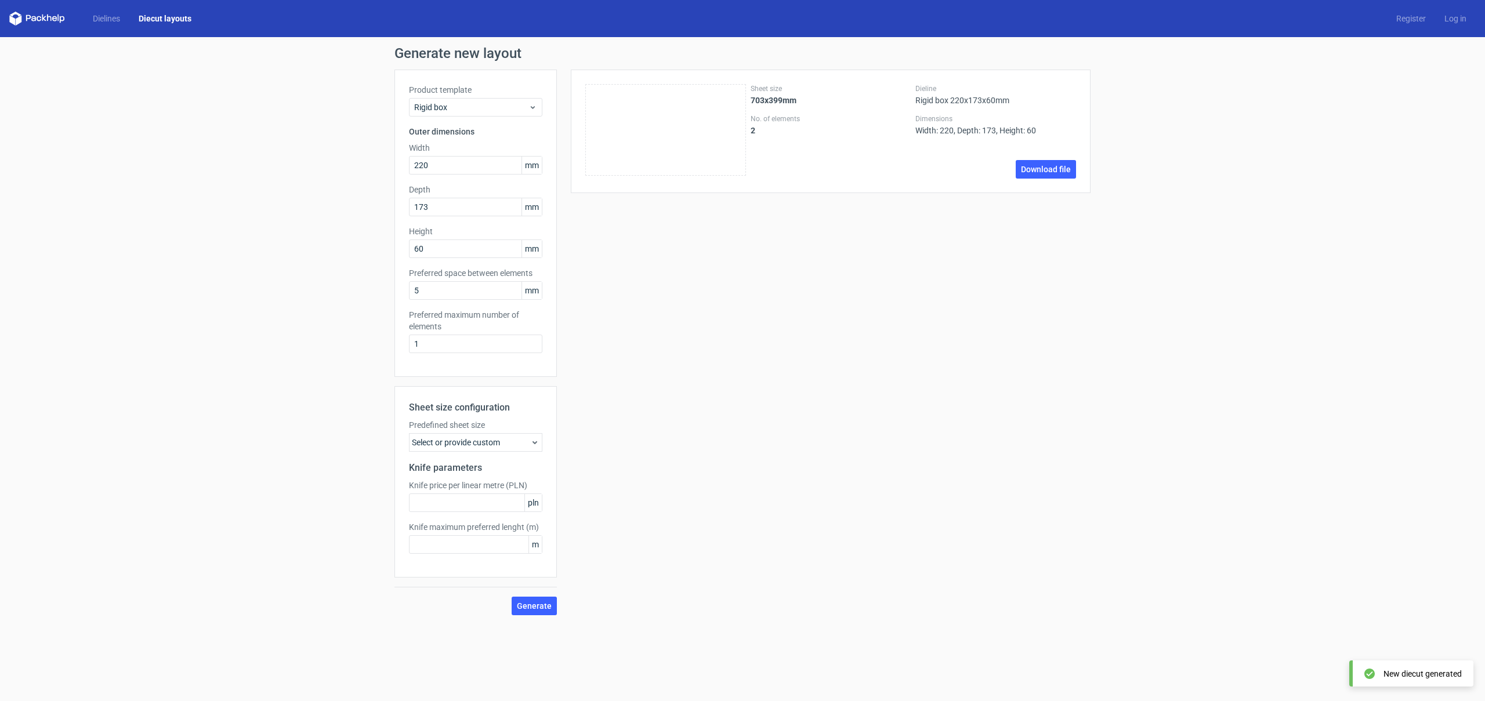
click at [671, 114] on icon at bounding box center [665, 130] width 161 height 92
drag, startPoint x: 658, startPoint y: 110, endPoint x: 622, endPoint y: 325, distance: 218.7
click at [659, 121] on icon at bounding box center [665, 130] width 161 height 92
click at [536, 441] on icon at bounding box center [534, 442] width 9 height 9
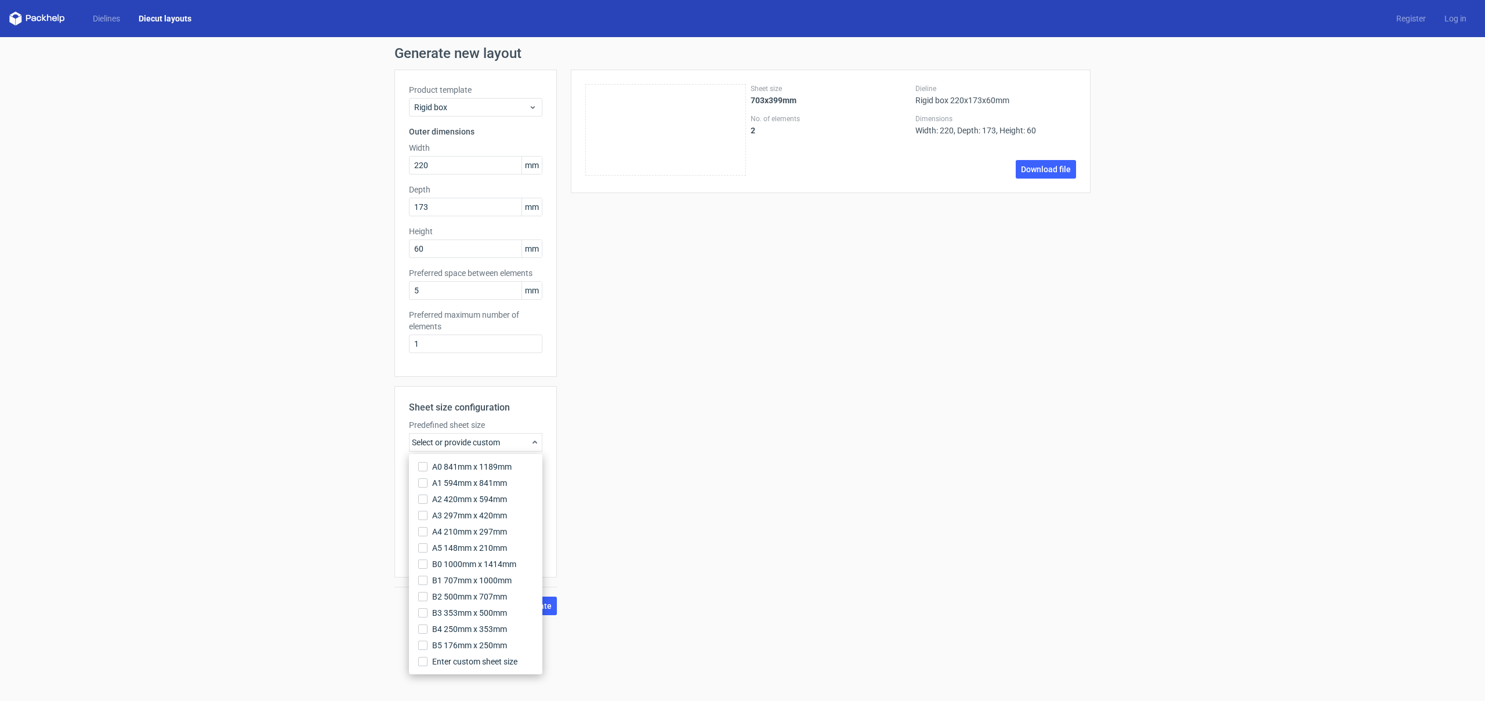
click at [536, 441] on icon at bounding box center [534, 442] width 9 height 9
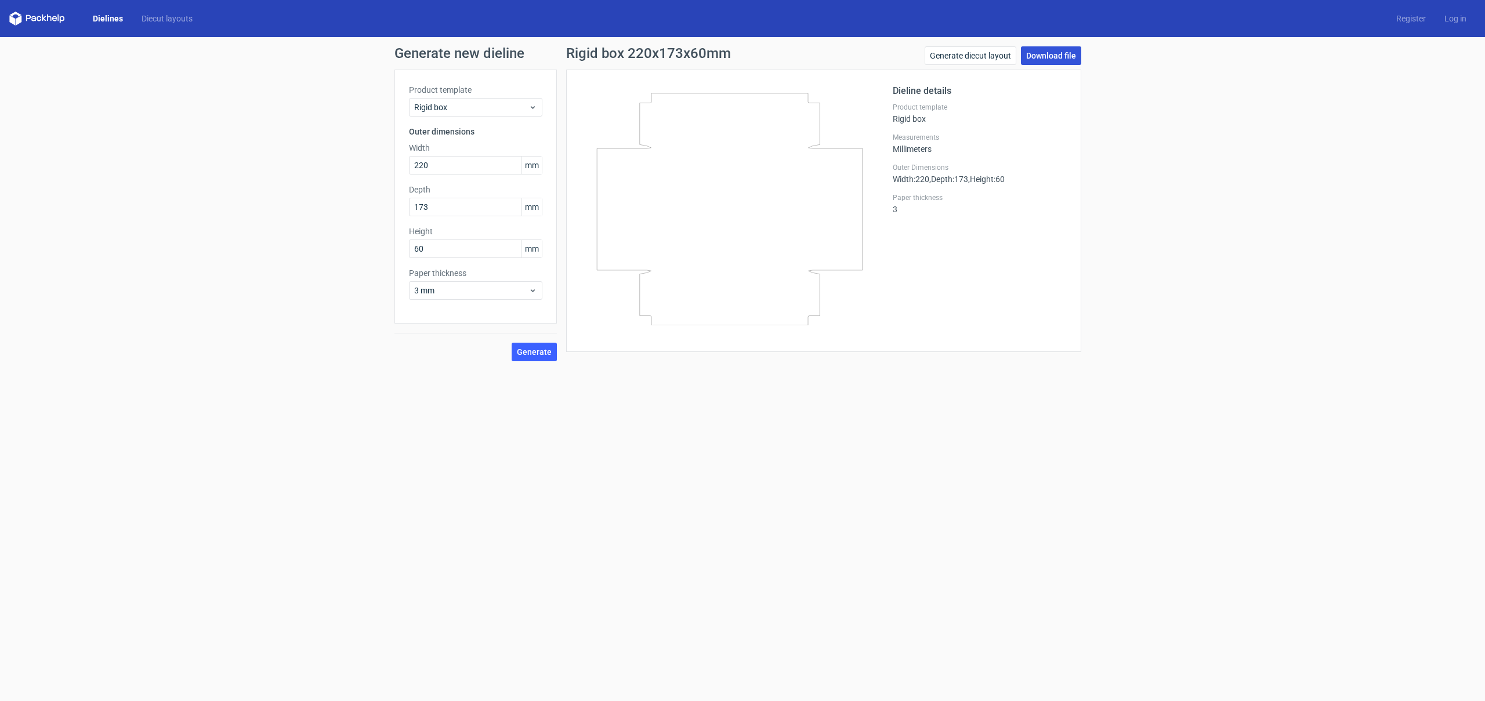
click at [1052, 52] on link "Download file" at bounding box center [1051, 55] width 60 height 19
